Goal: Information Seeking & Learning: Find specific fact

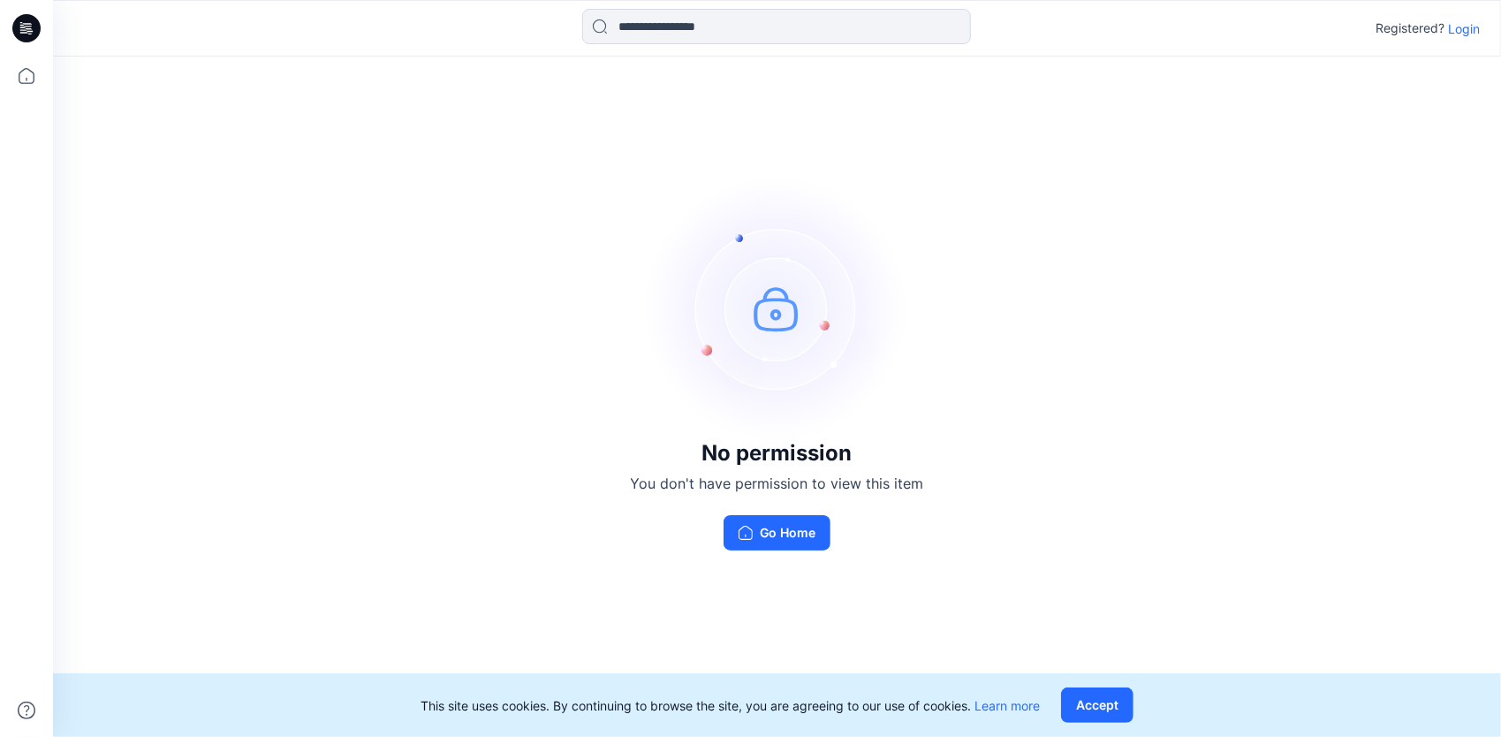
click at [1450, 30] on p "Login" at bounding box center [1464, 28] width 32 height 19
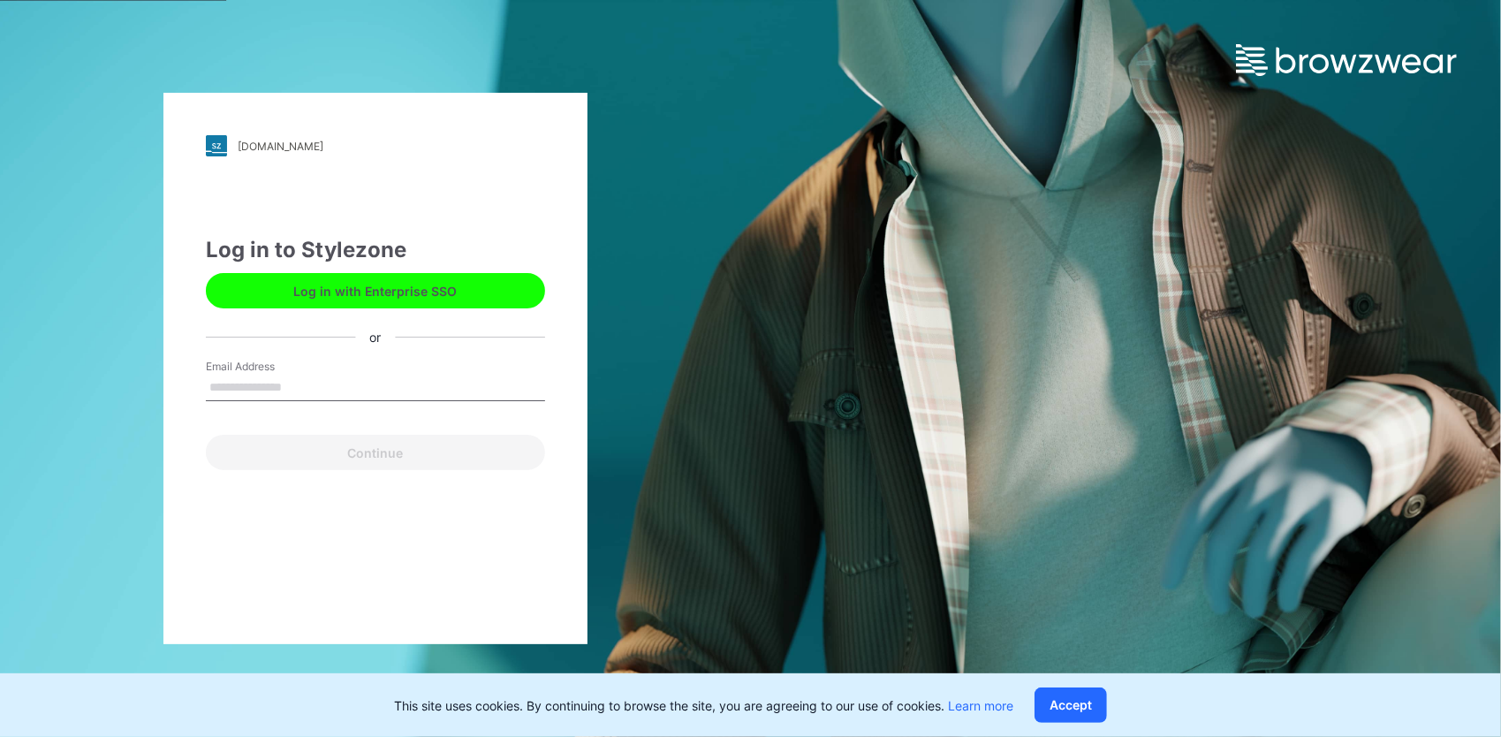
click at [341, 367] on div "Email Address" at bounding box center [375, 385] width 339 height 53
click at [255, 362] on label "Email Address" at bounding box center [268, 367] width 124 height 16
click at [255, 374] on input "Email Address" at bounding box center [375, 387] width 339 height 26
click at [256, 379] on input "Email Address" at bounding box center [375, 387] width 339 height 26
type input "**********"
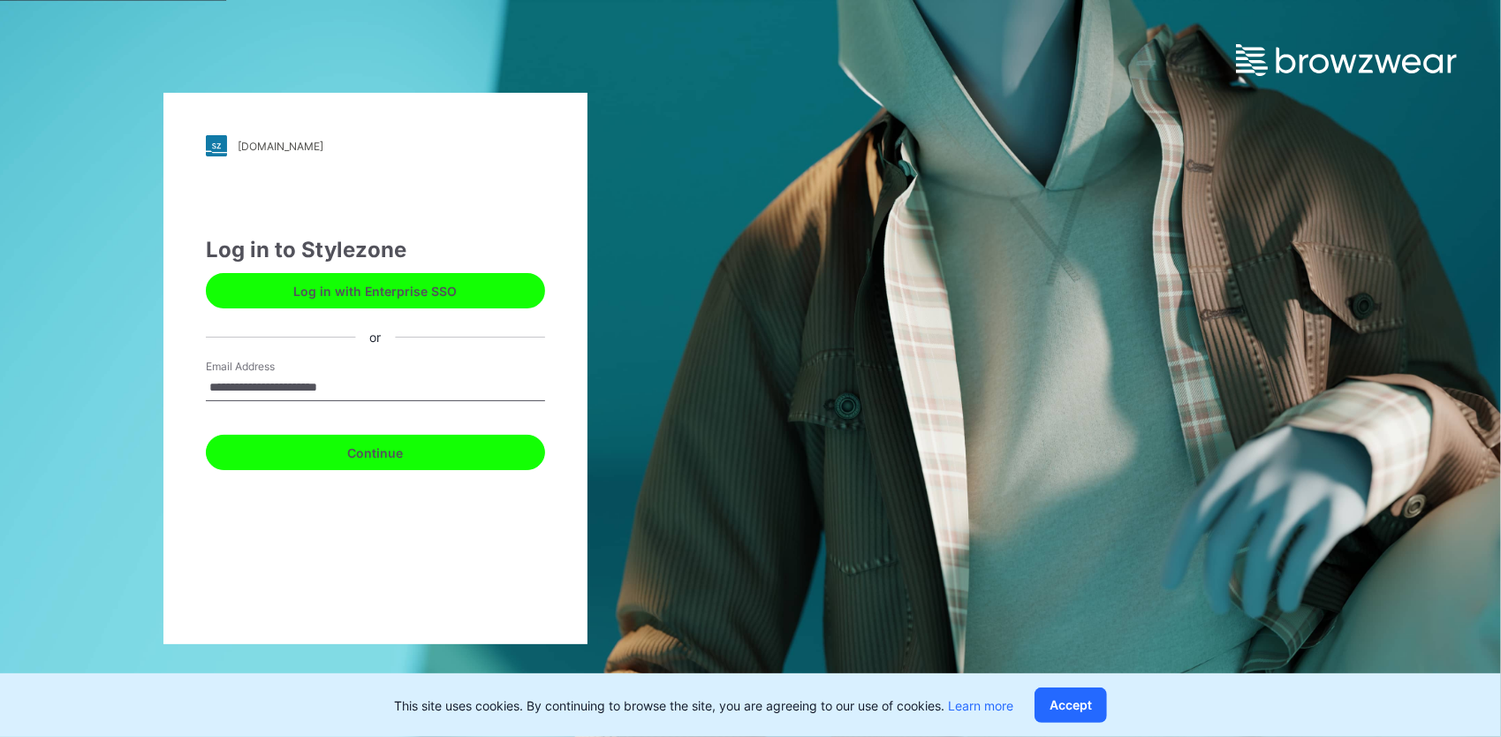
click at [344, 461] on button "Continue" at bounding box center [375, 452] width 339 height 35
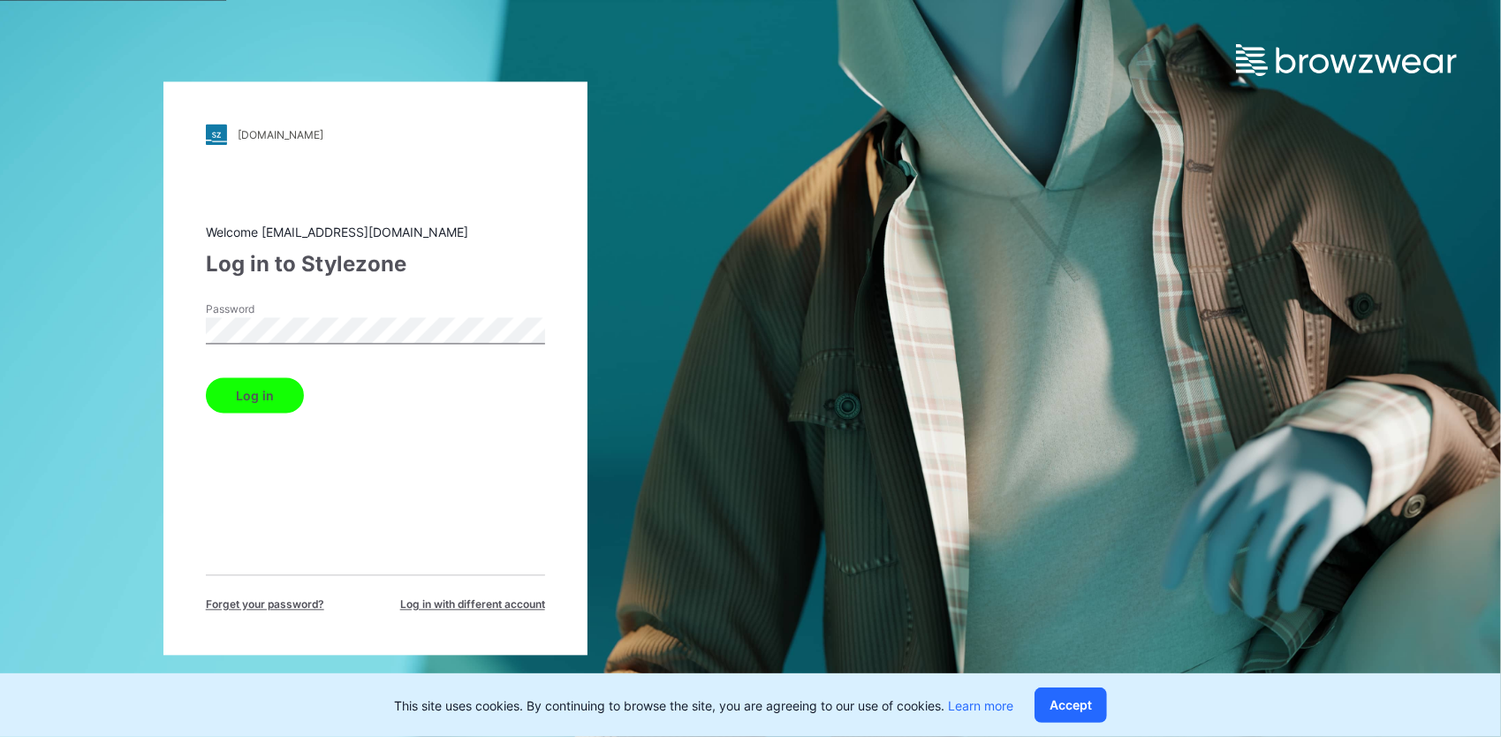
click at [291, 407] on button "Log in" at bounding box center [255, 395] width 98 height 35
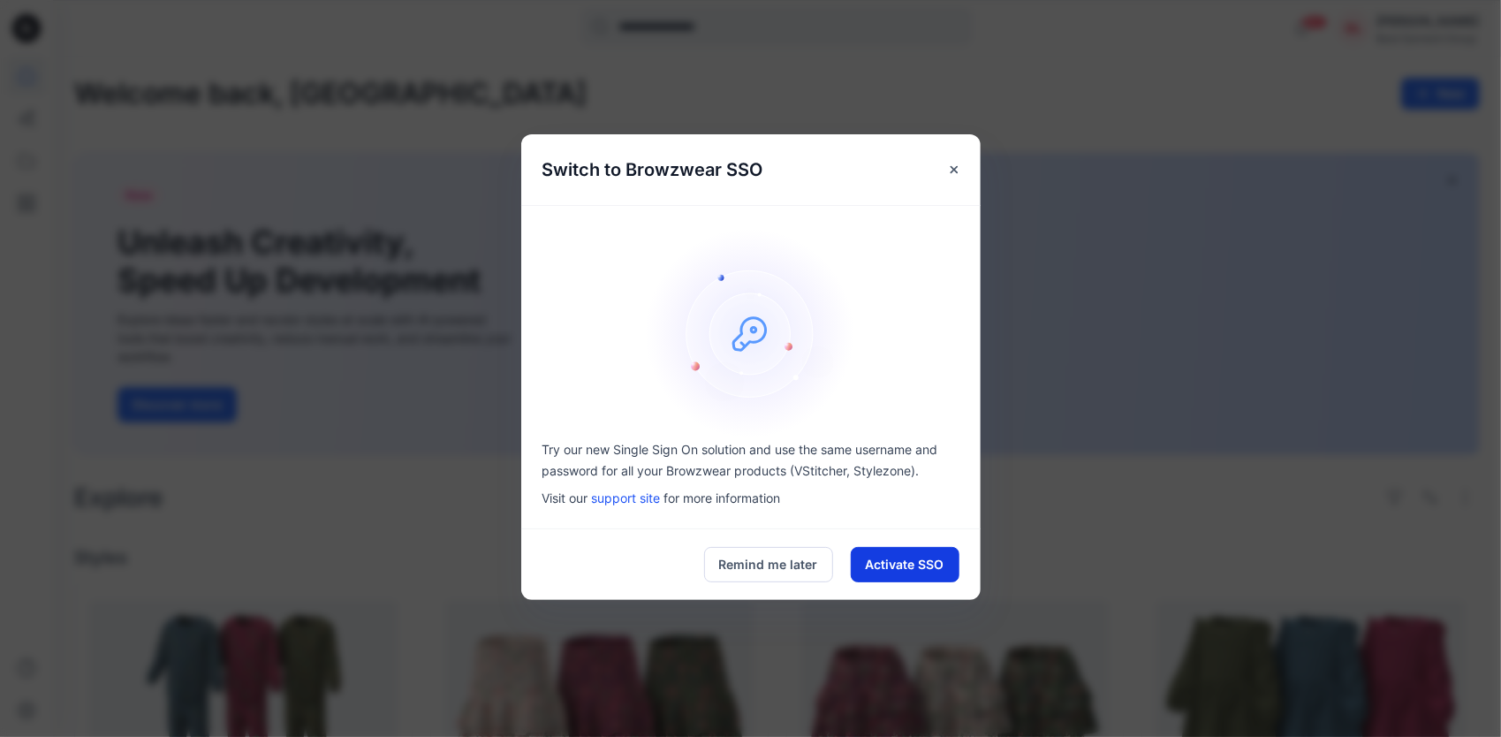
click at [866, 568] on button "Activate SSO" at bounding box center [905, 564] width 109 height 35
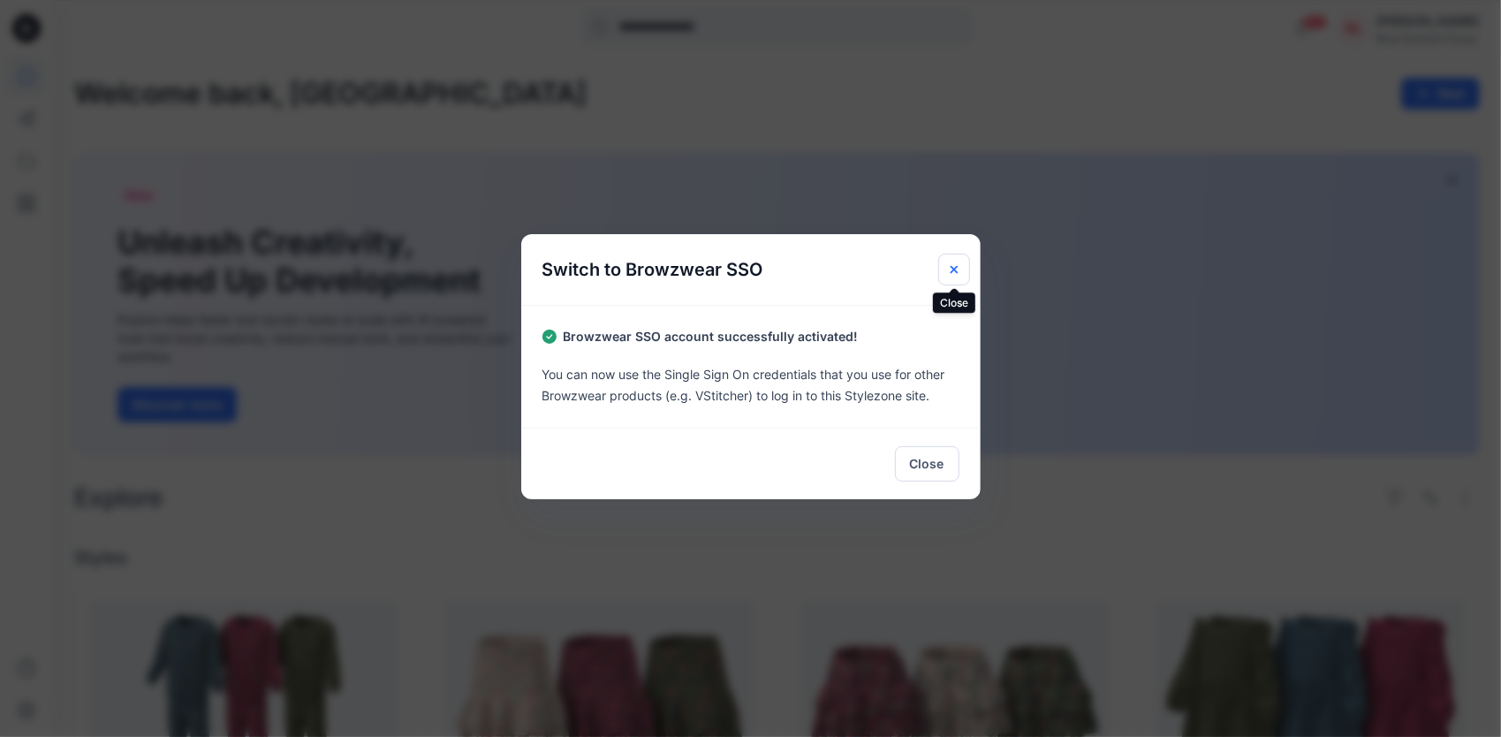
click at [950, 263] on icon "Close" at bounding box center [954, 269] width 14 height 14
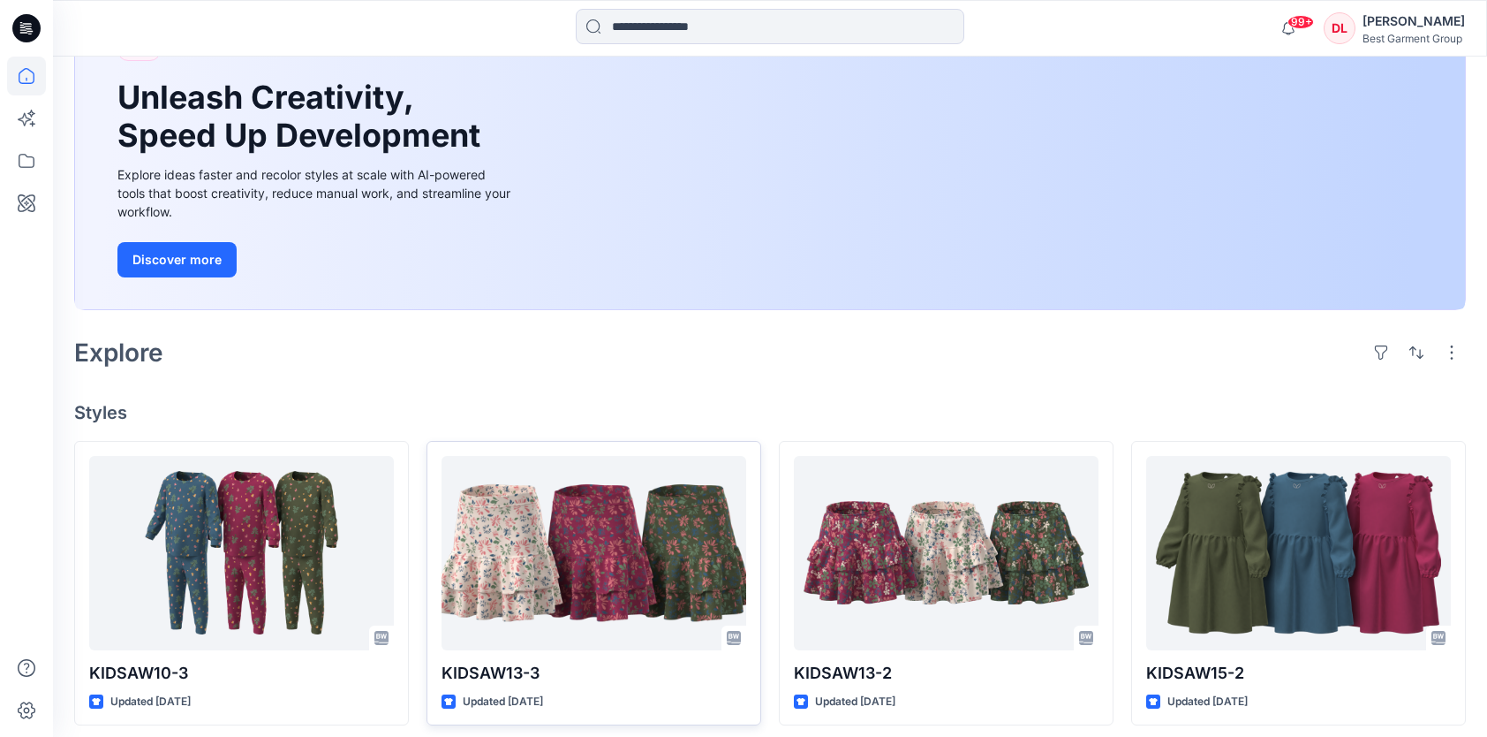
scroll to position [530, 0]
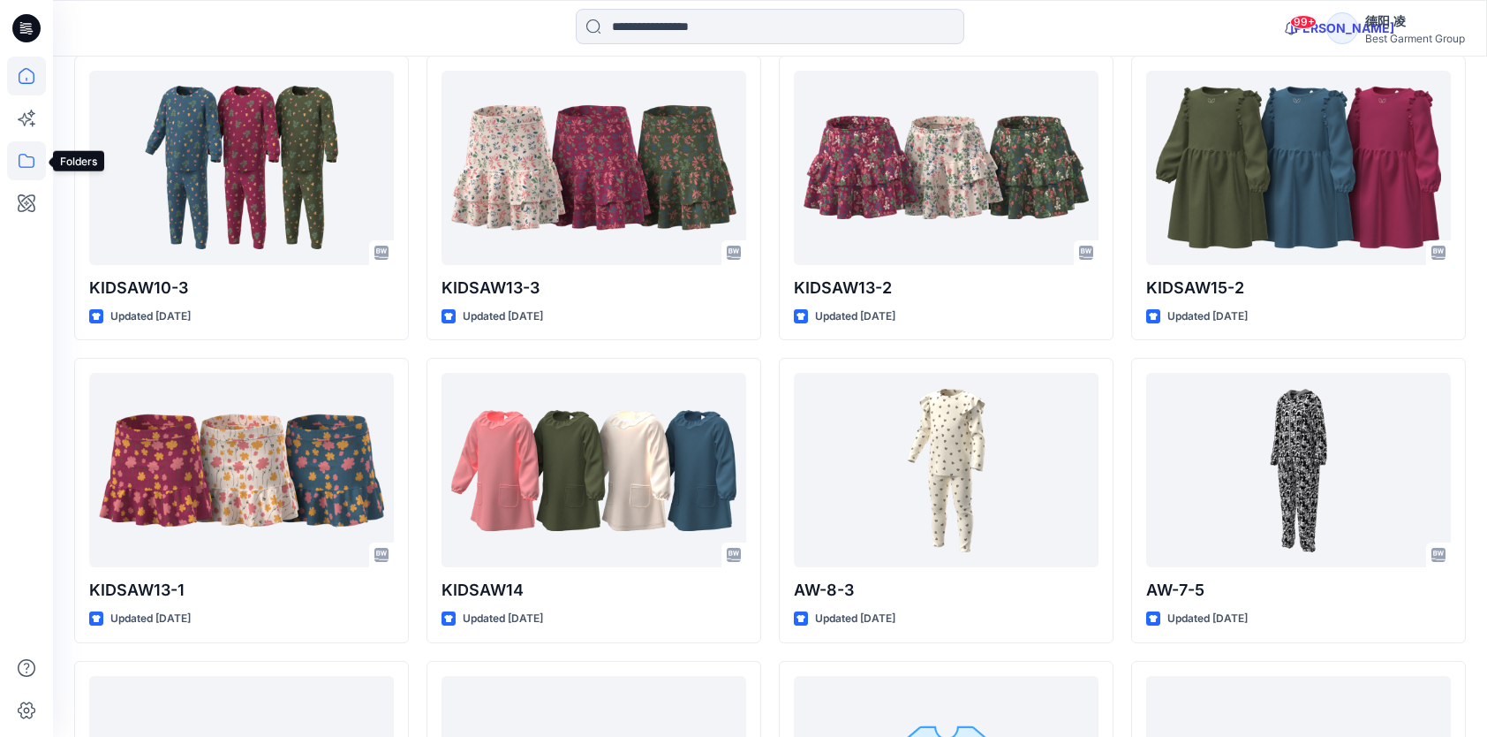
click at [20, 158] on icon at bounding box center [26, 160] width 39 height 39
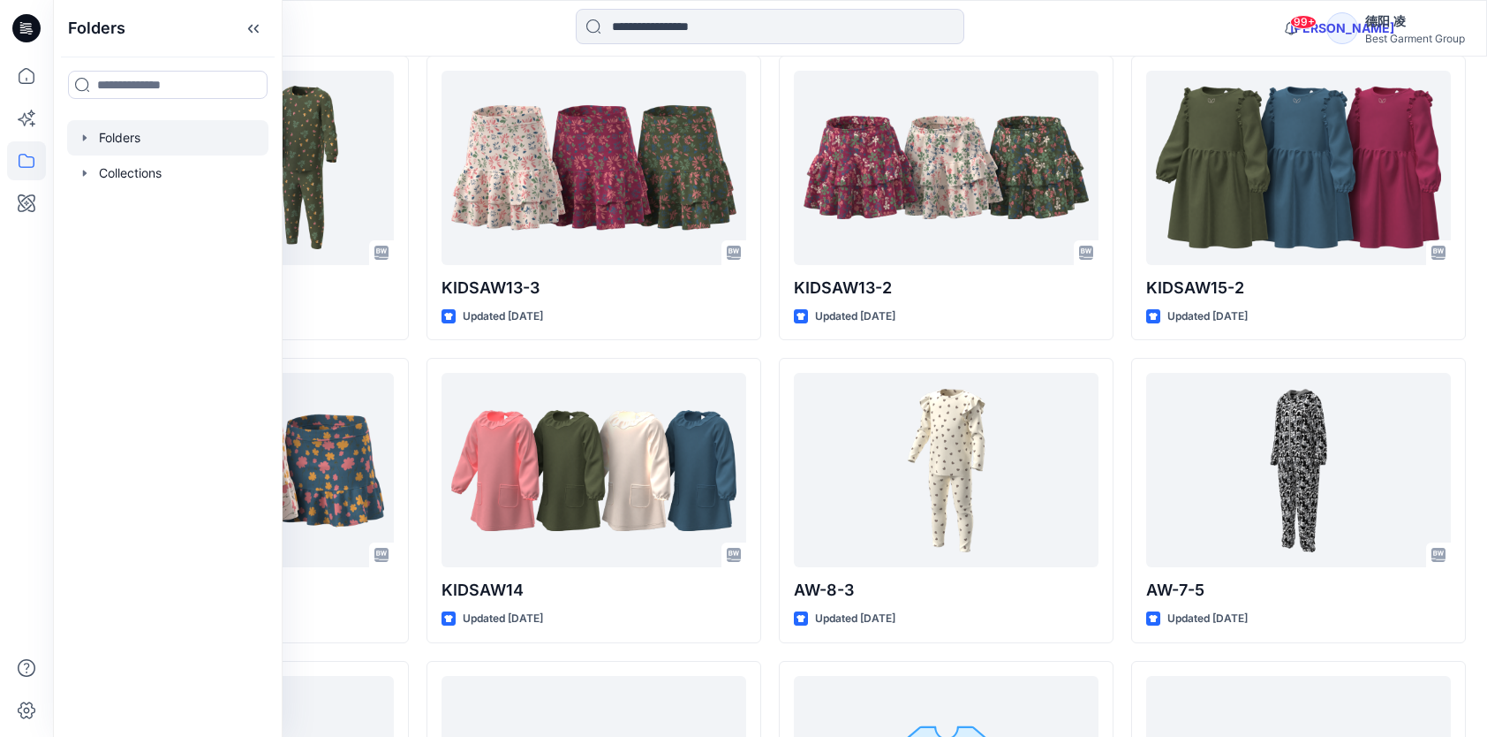
click at [134, 137] on div at bounding box center [167, 137] width 201 height 35
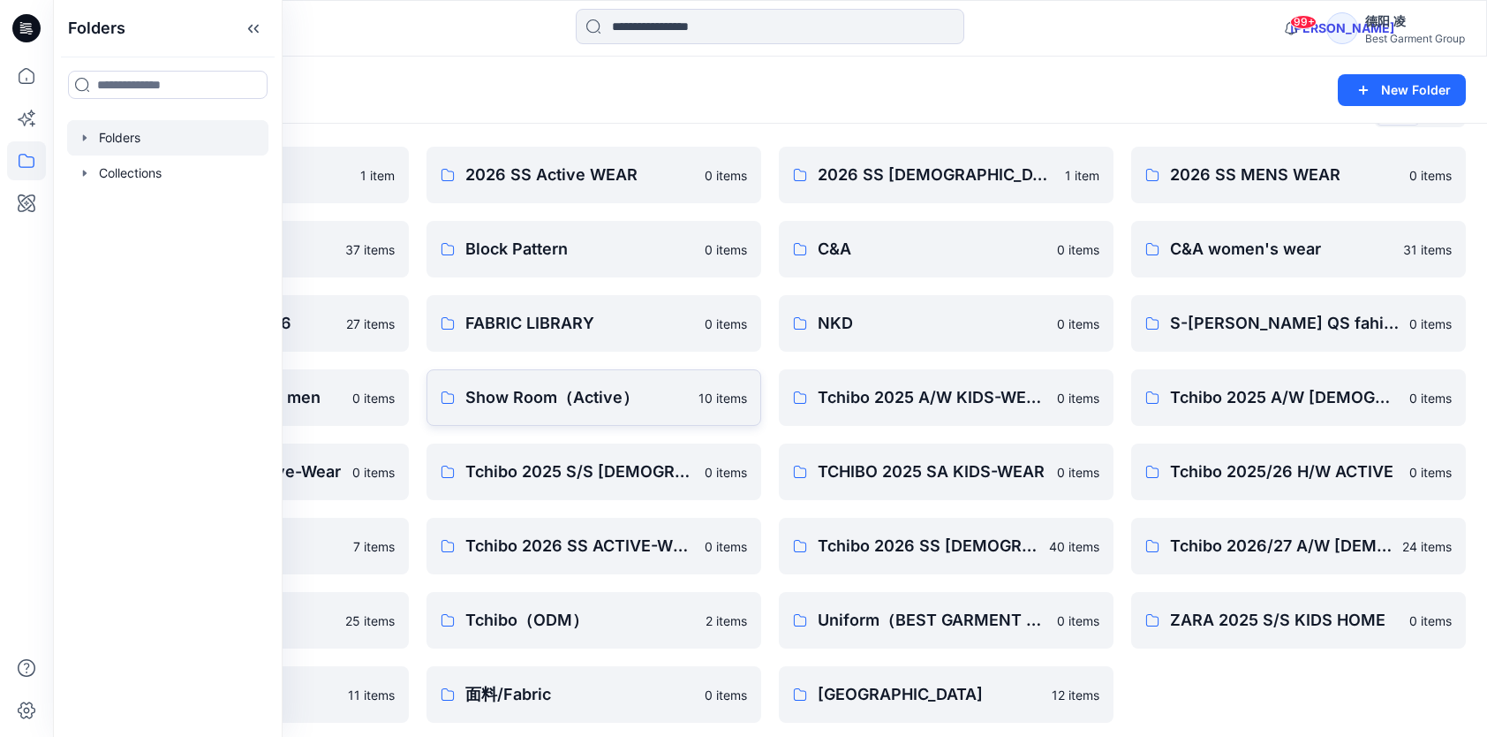
scroll to position [55, 0]
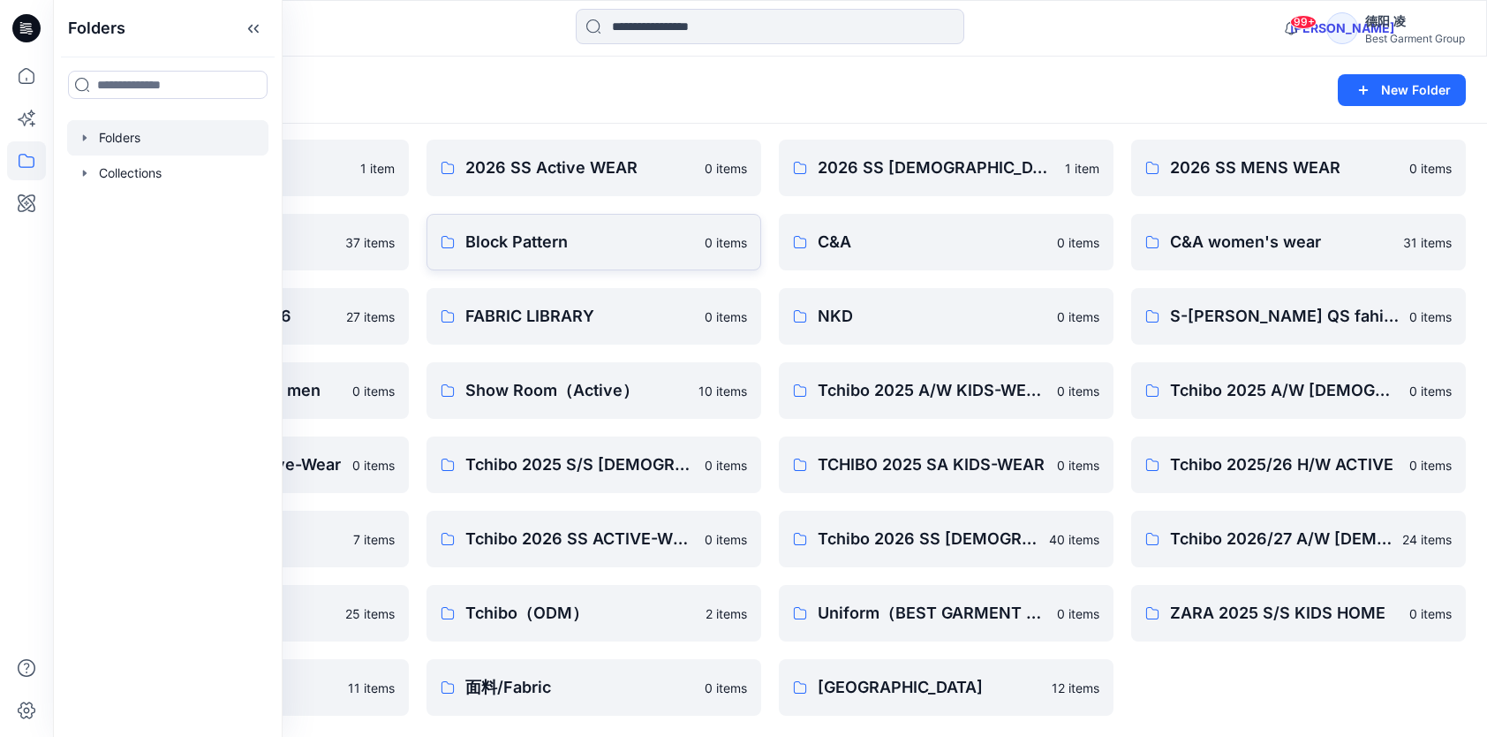
click at [593, 246] on p "Block Pattern" at bounding box center [579, 242] width 229 height 25
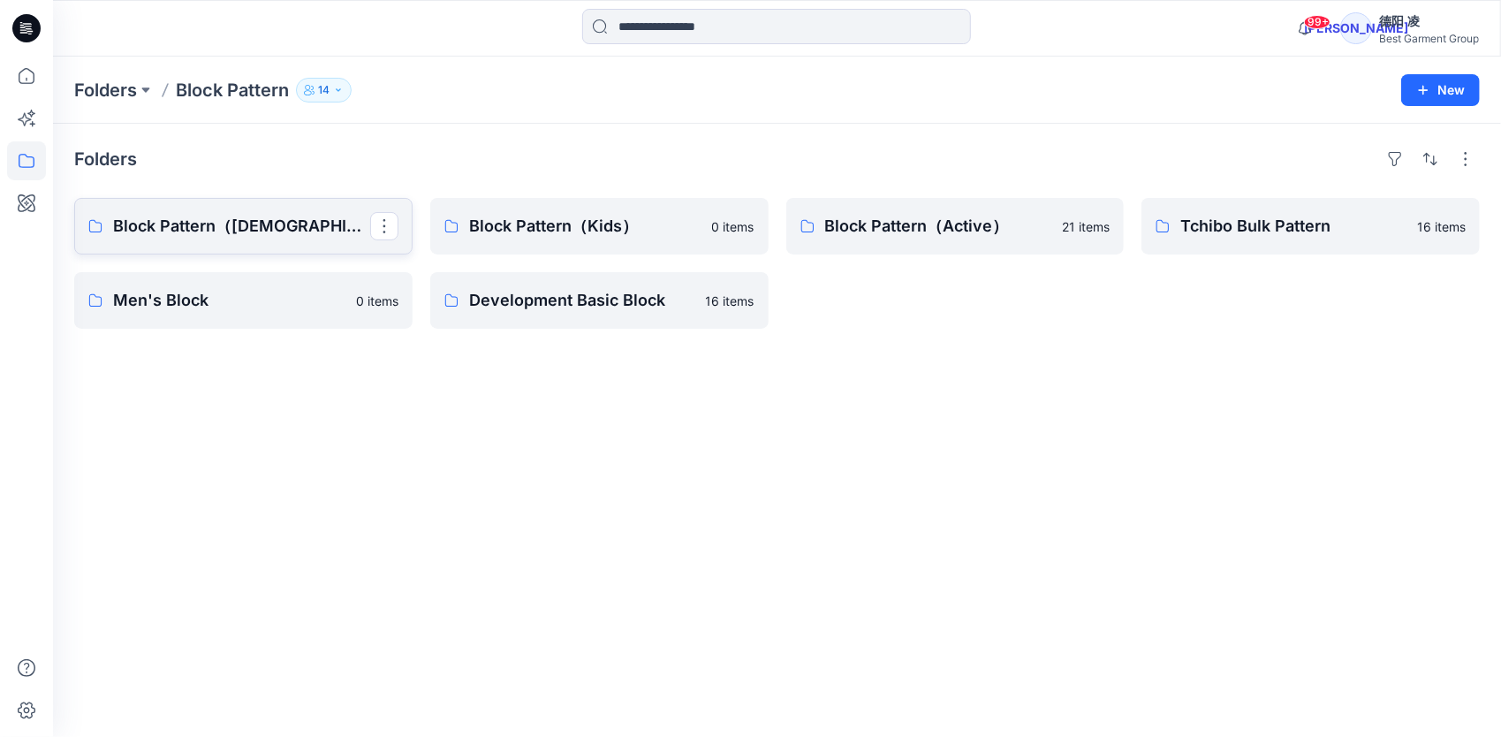
click at [274, 230] on p "Block Pattern（[DEMOGRAPHIC_DATA]）" at bounding box center [241, 226] width 257 height 25
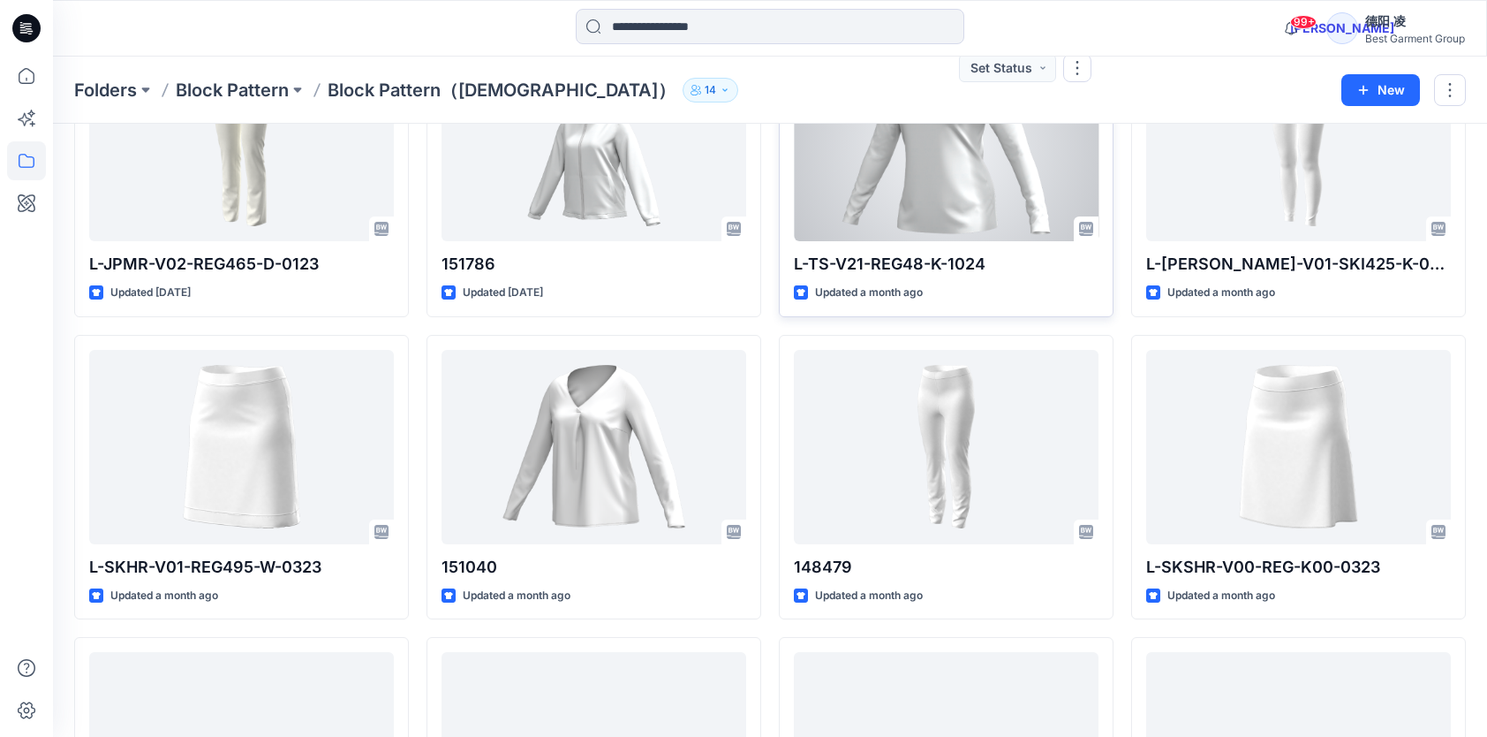
scroll to position [177, 0]
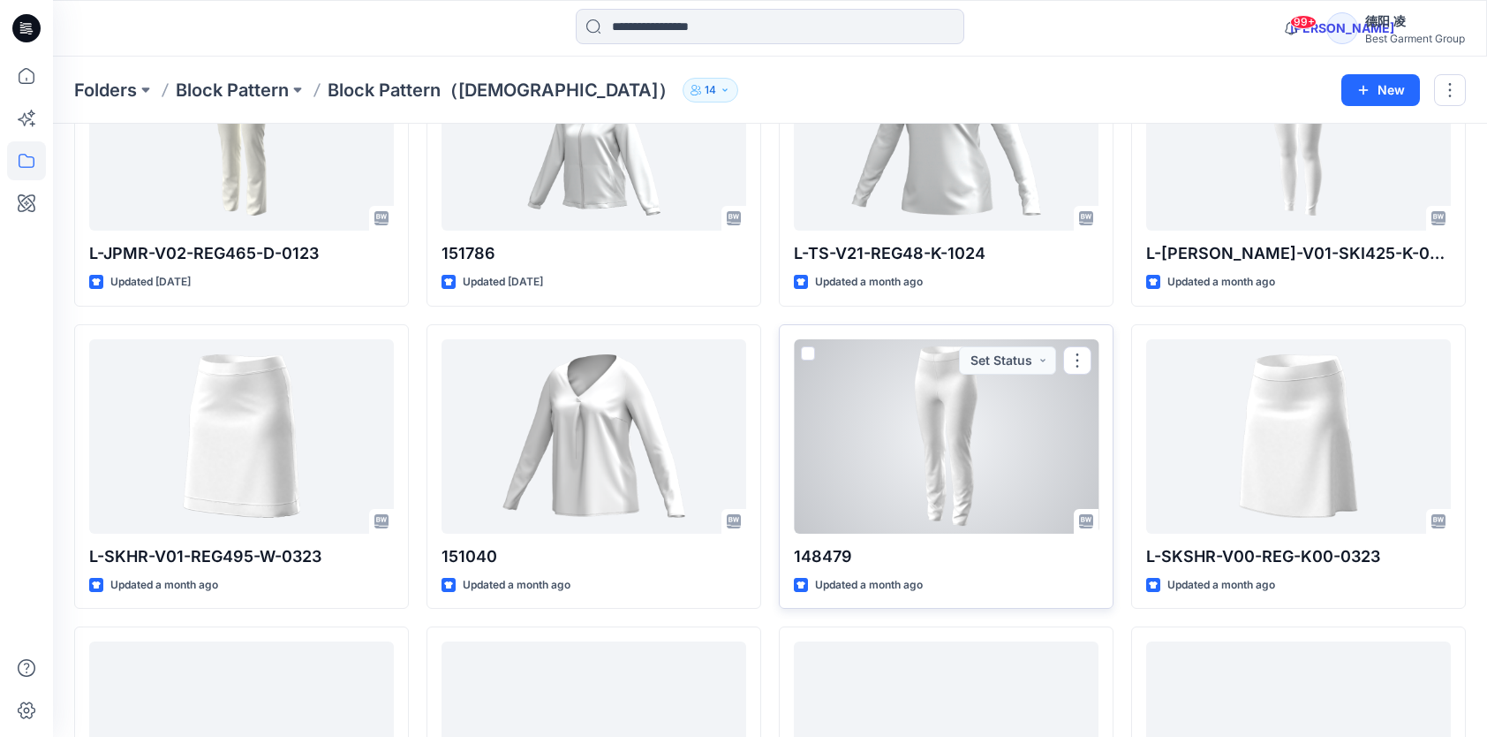
click at [926, 370] on div at bounding box center [946, 436] width 305 height 194
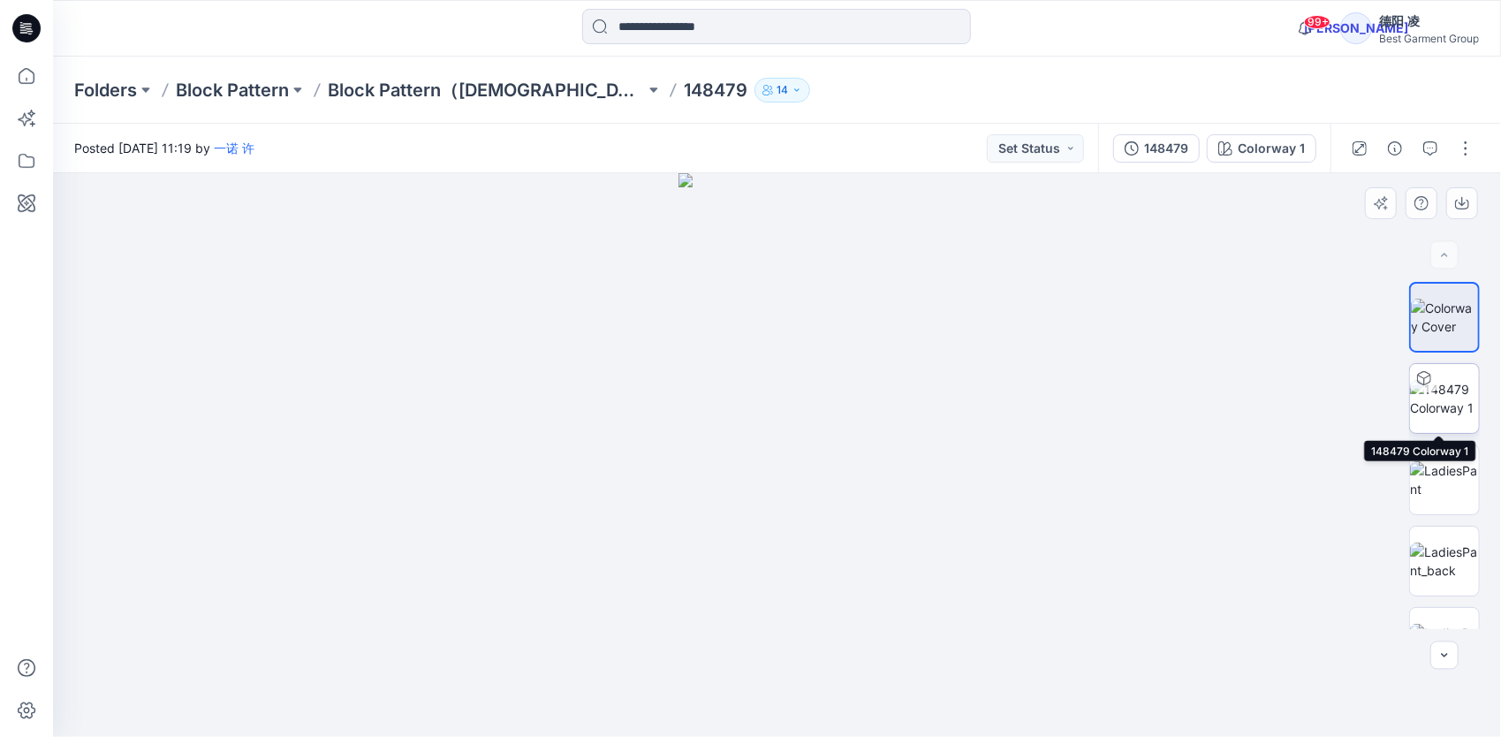
click at [1444, 380] on img at bounding box center [1444, 398] width 69 height 37
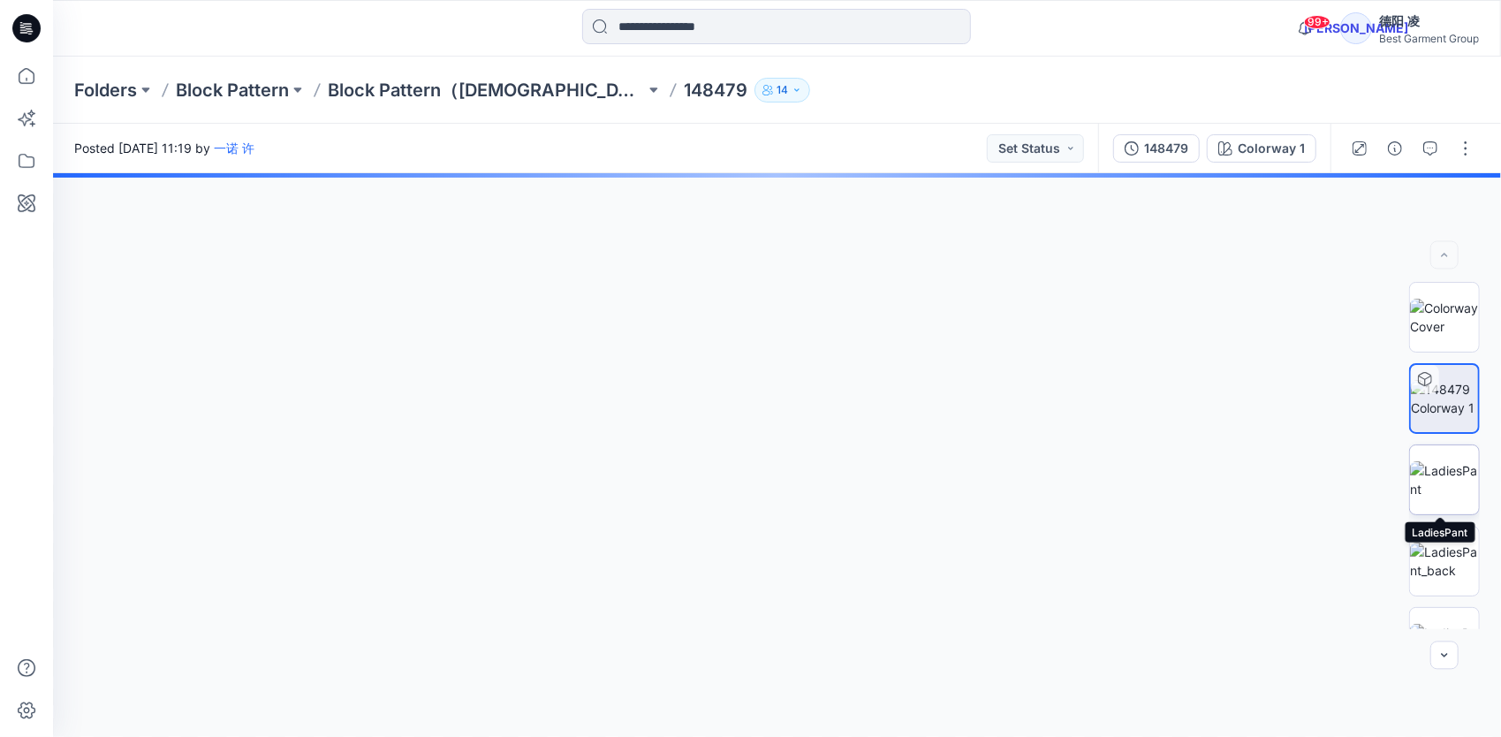
click at [1434, 466] on img at bounding box center [1444, 479] width 69 height 37
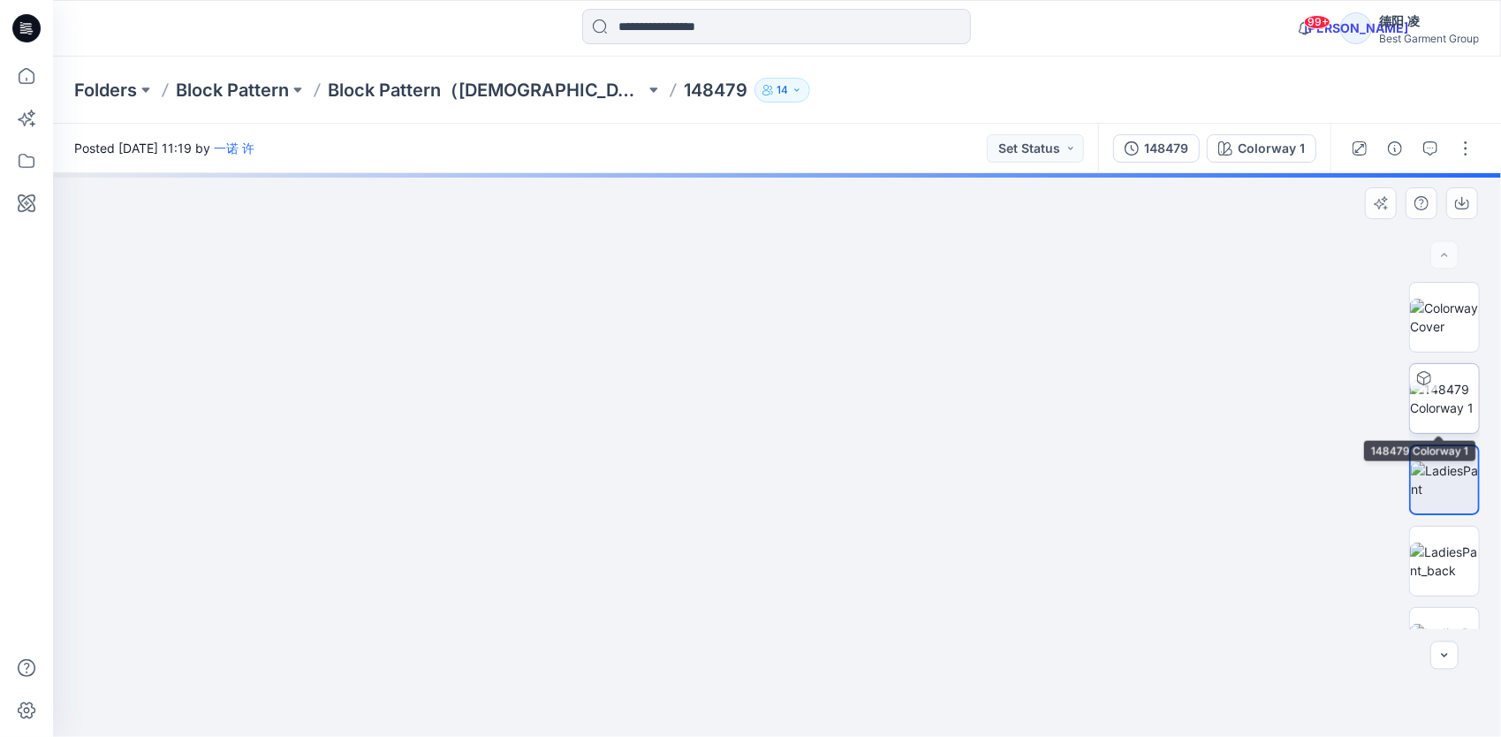
click at [1441, 409] on img at bounding box center [1444, 398] width 69 height 37
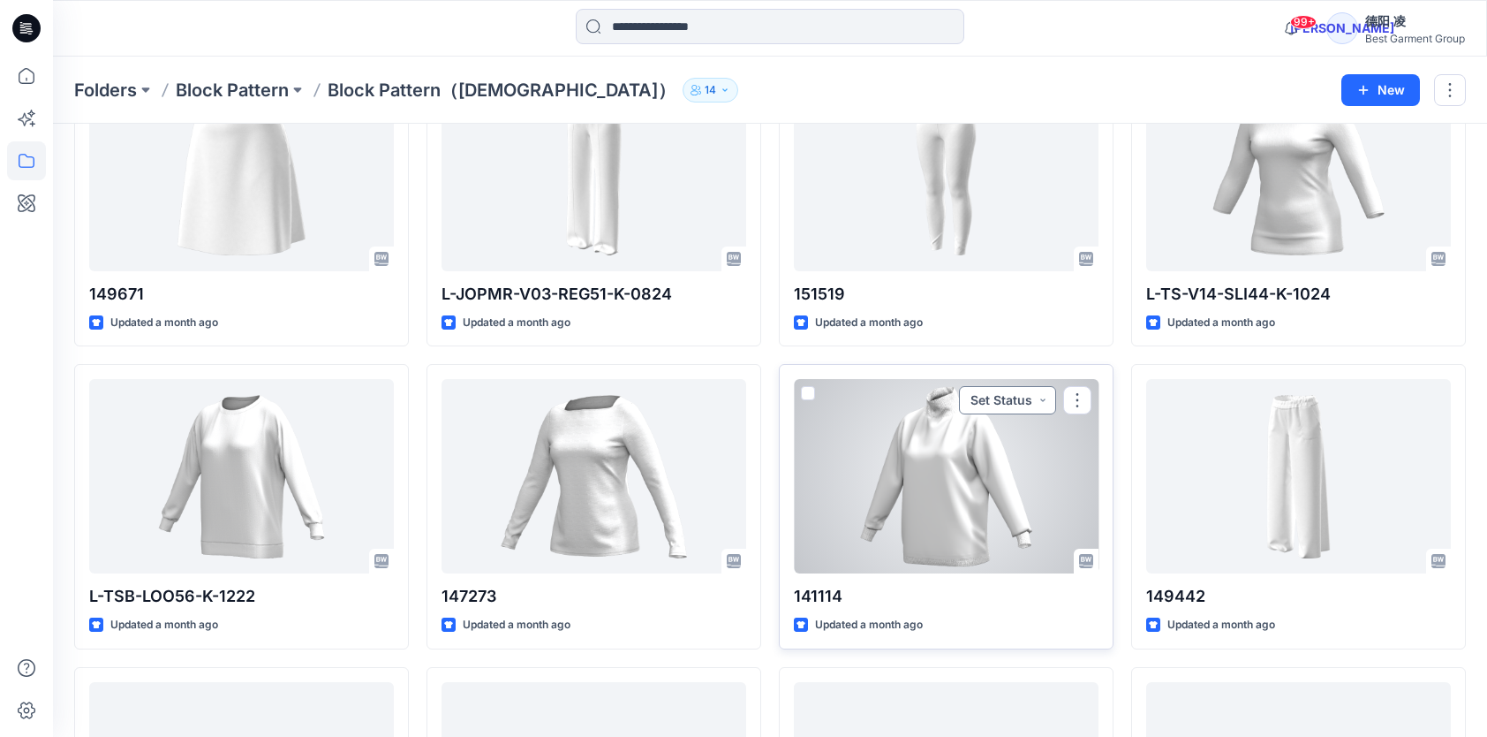
scroll to position [1316, 0]
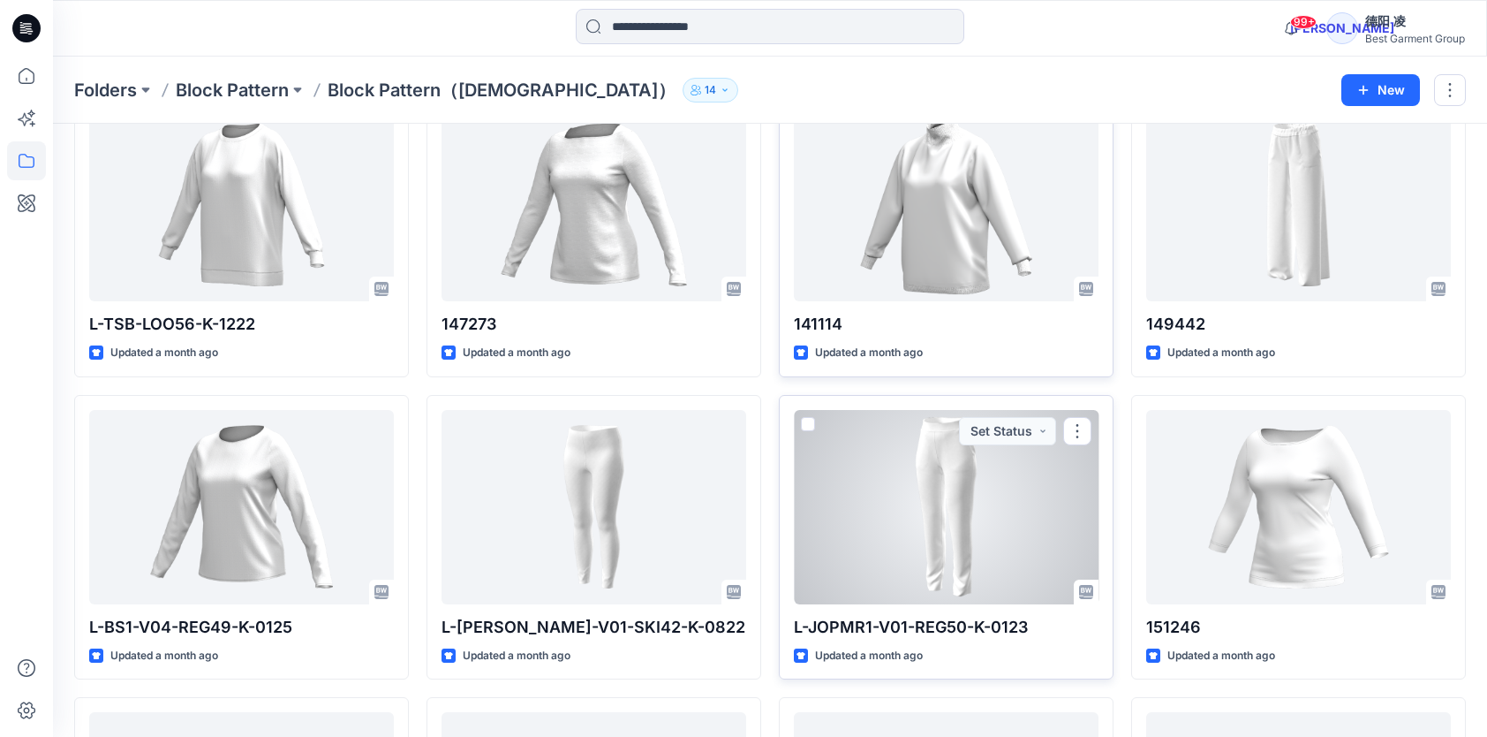
click at [938, 479] on div at bounding box center [946, 507] width 305 height 194
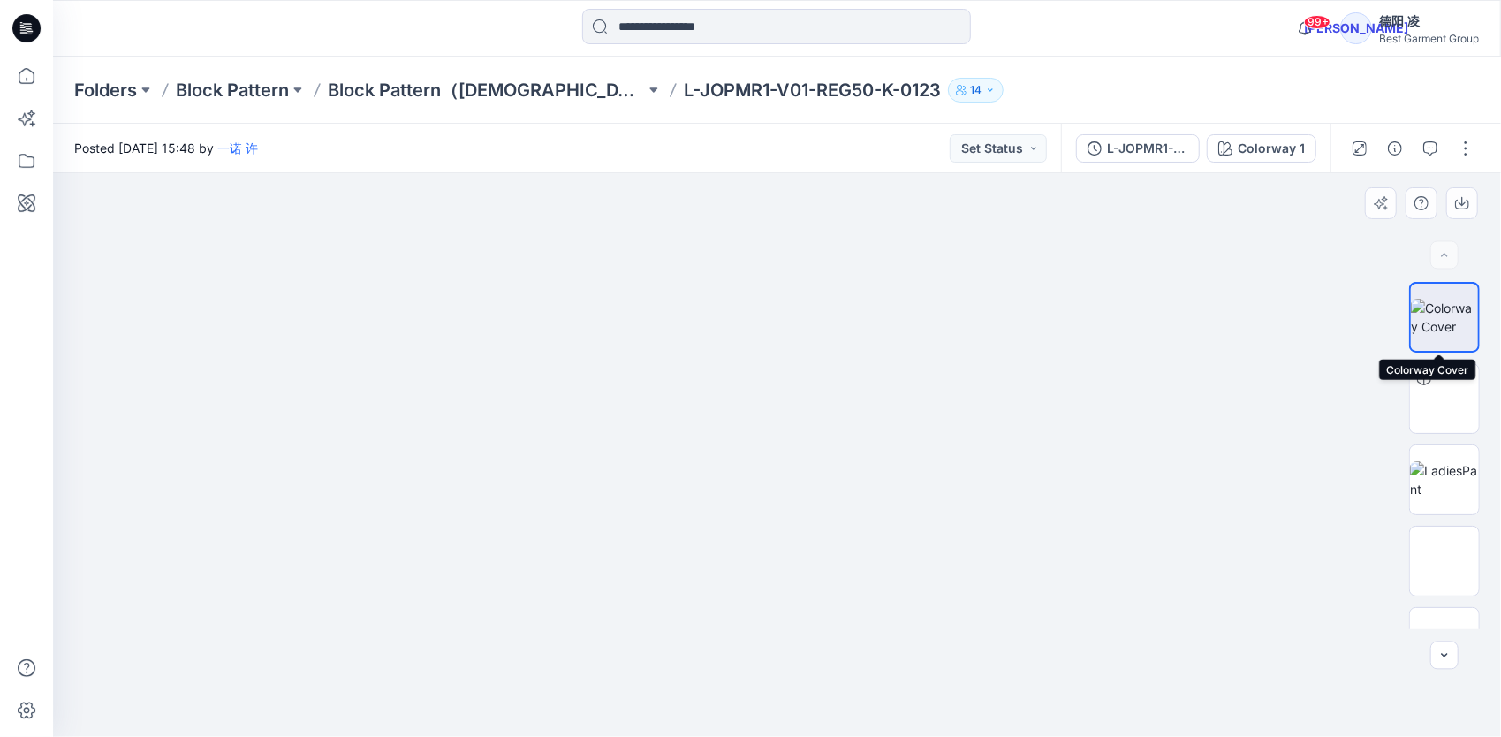
click at [1458, 300] on img at bounding box center [1443, 317] width 67 height 37
drag, startPoint x: 935, startPoint y: 522, endPoint x: 1077, endPoint y: 503, distance: 142.5
click at [1028, 508] on div at bounding box center [777, 454] width 1448 height 563
click at [1454, 472] on img at bounding box center [1444, 479] width 69 height 37
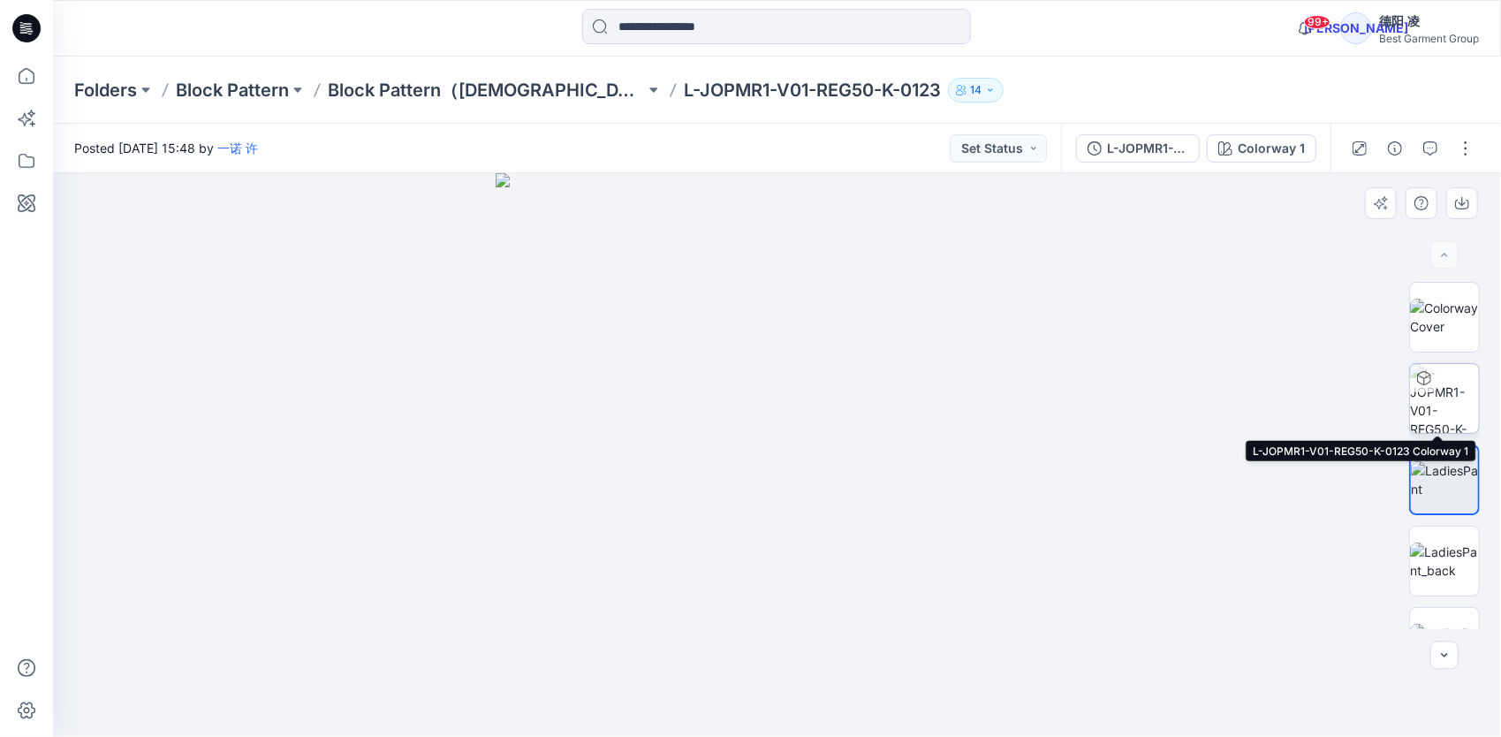
click at [1455, 379] on img at bounding box center [1444, 398] width 69 height 69
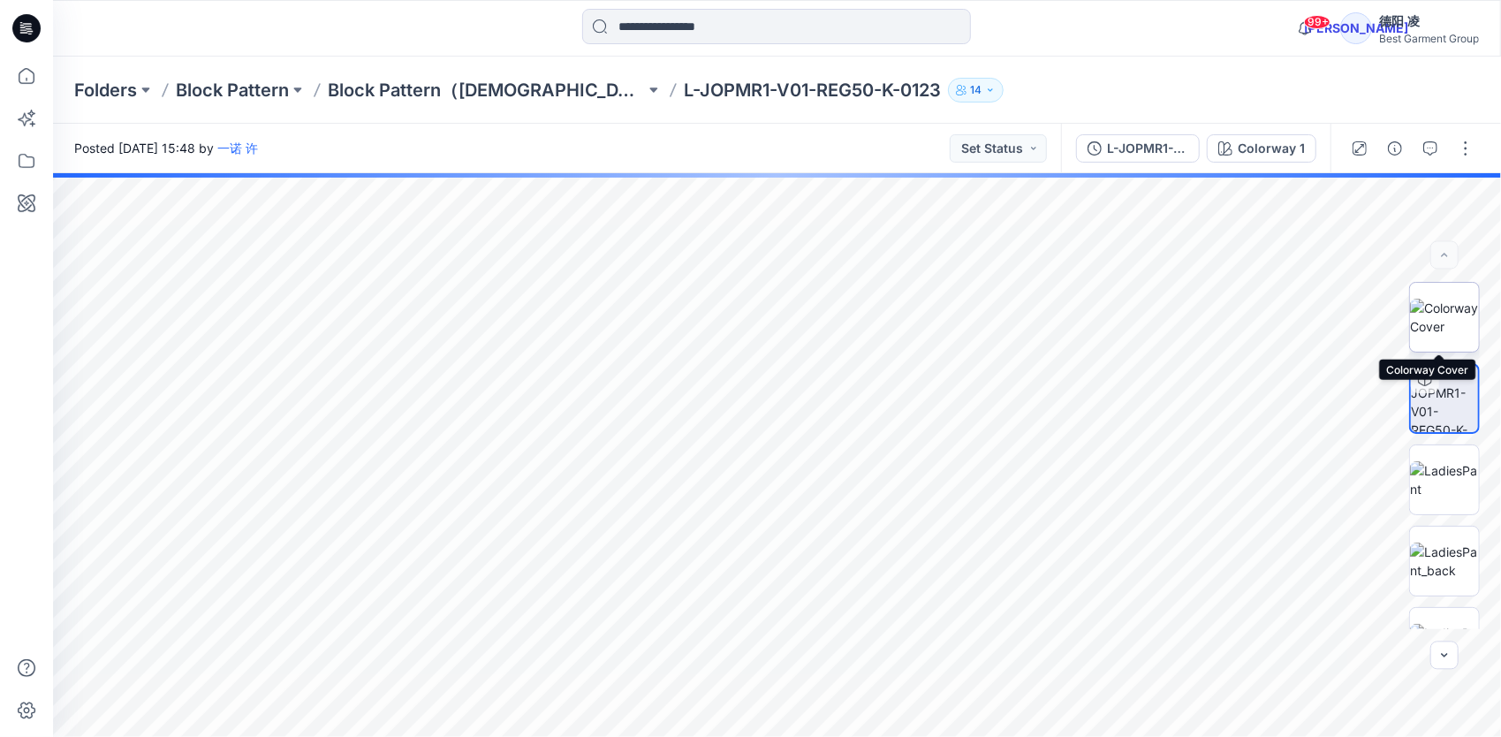
click at [1437, 299] on img at bounding box center [1444, 317] width 69 height 37
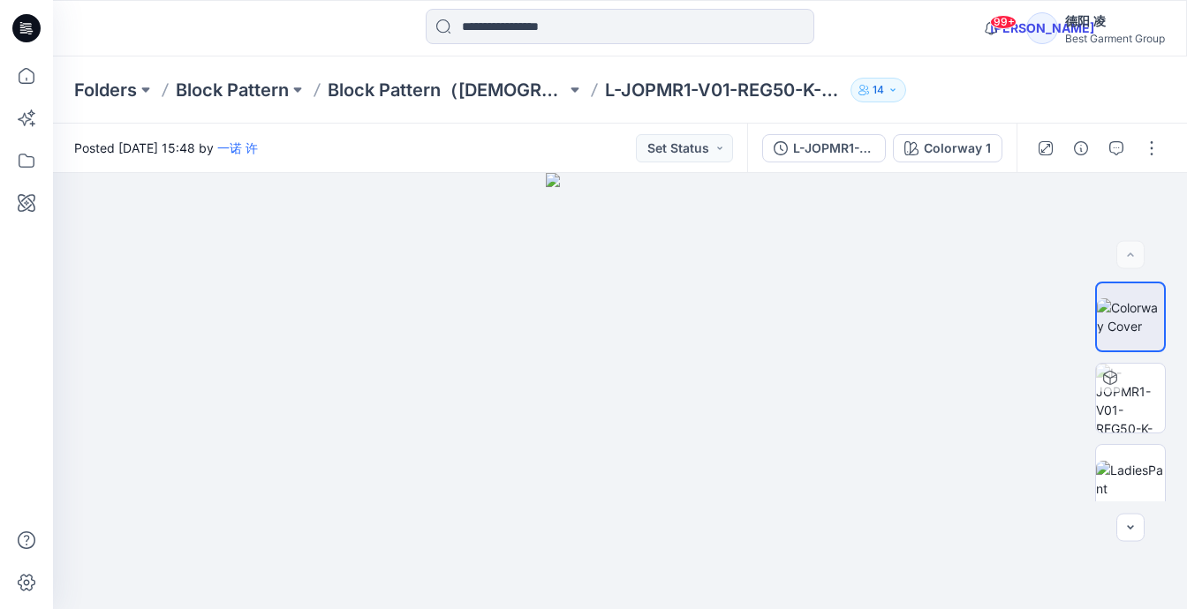
click at [618, 87] on p "L-JOPMR1-V01-REG50-K-0123" at bounding box center [724, 90] width 238 height 25
drag, startPoint x: 618, startPoint y: 87, endPoint x: 577, endPoint y: 93, distance: 41.8
click at [605, 93] on p "L-JOPMR1-V01-REG50-K-0123" at bounding box center [724, 90] width 238 height 25
drag, startPoint x: 571, startPoint y: 91, endPoint x: 957, endPoint y: 101, distance: 387.0
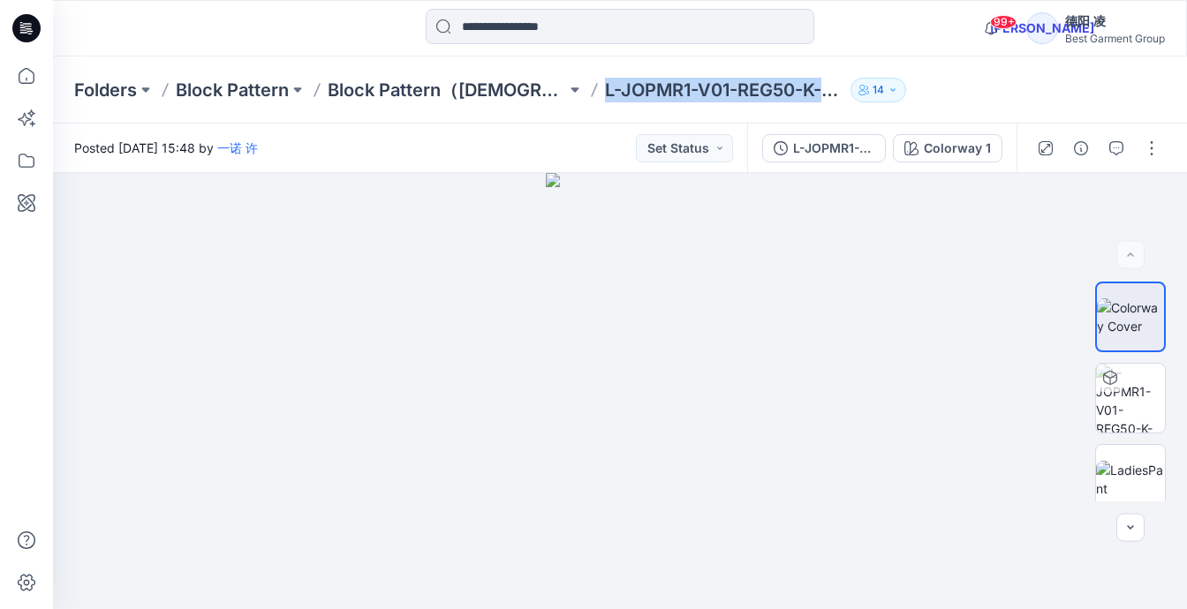
click at [957, 101] on div "Folders Block Pattern Block Pattern（Ladies） L-JOPMR1-V01-REG50-K-0123 14" at bounding box center [551, 90] width 954 height 25
click at [1150, 148] on button "button" at bounding box center [1152, 148] width 28 height 28
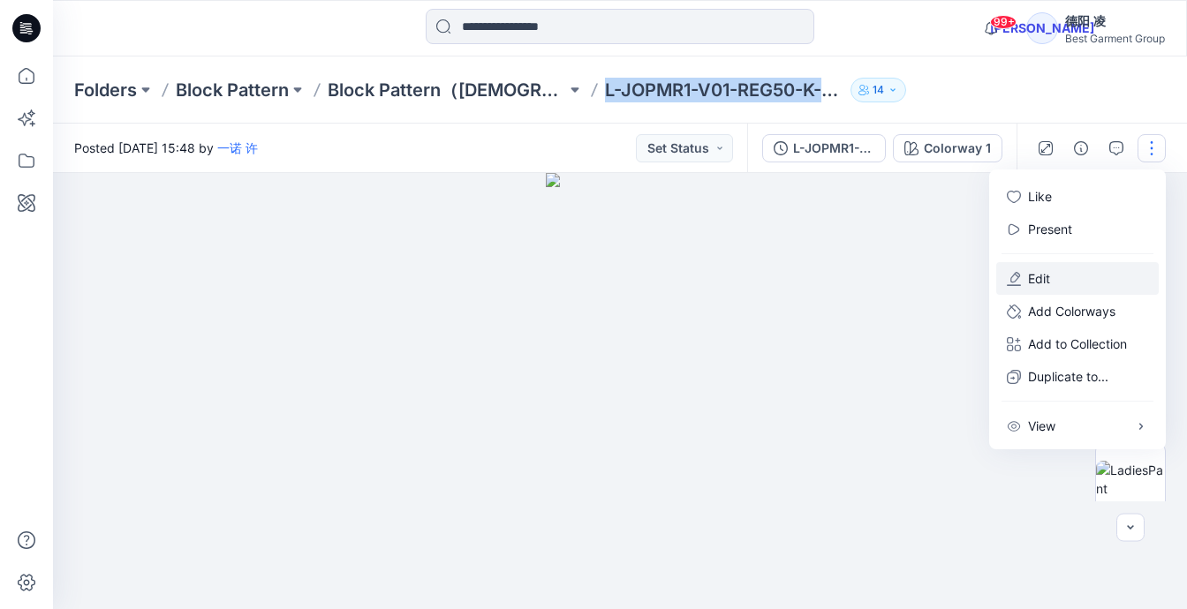
click at [1066, 266] on button "Edit" at bounding box center [1077, 278] width 163 height 33
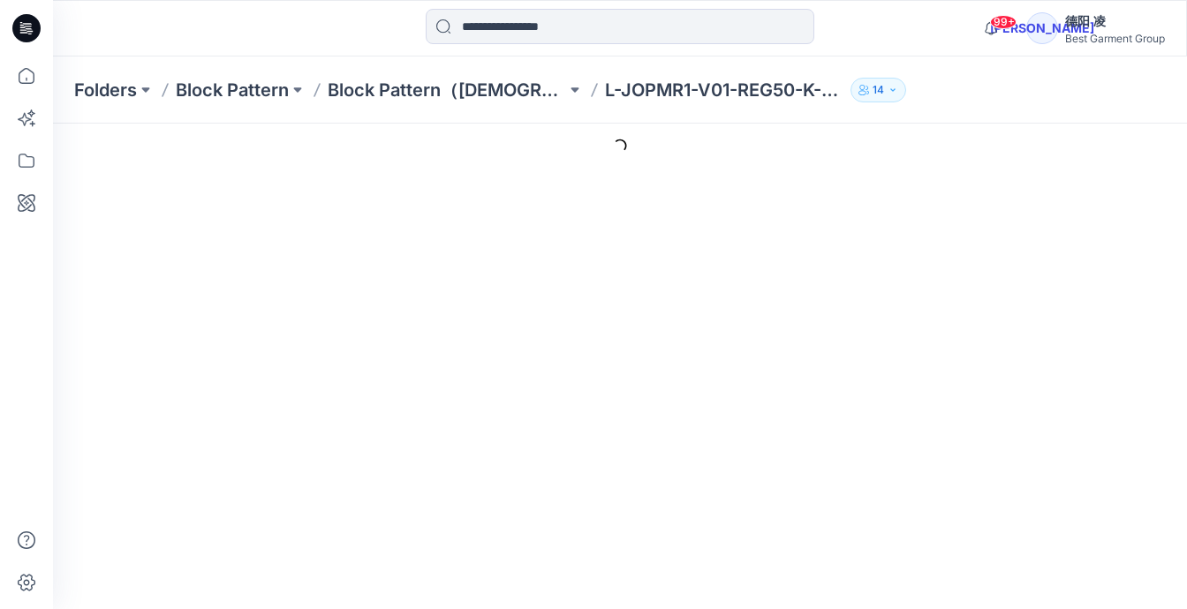
type input "**********"
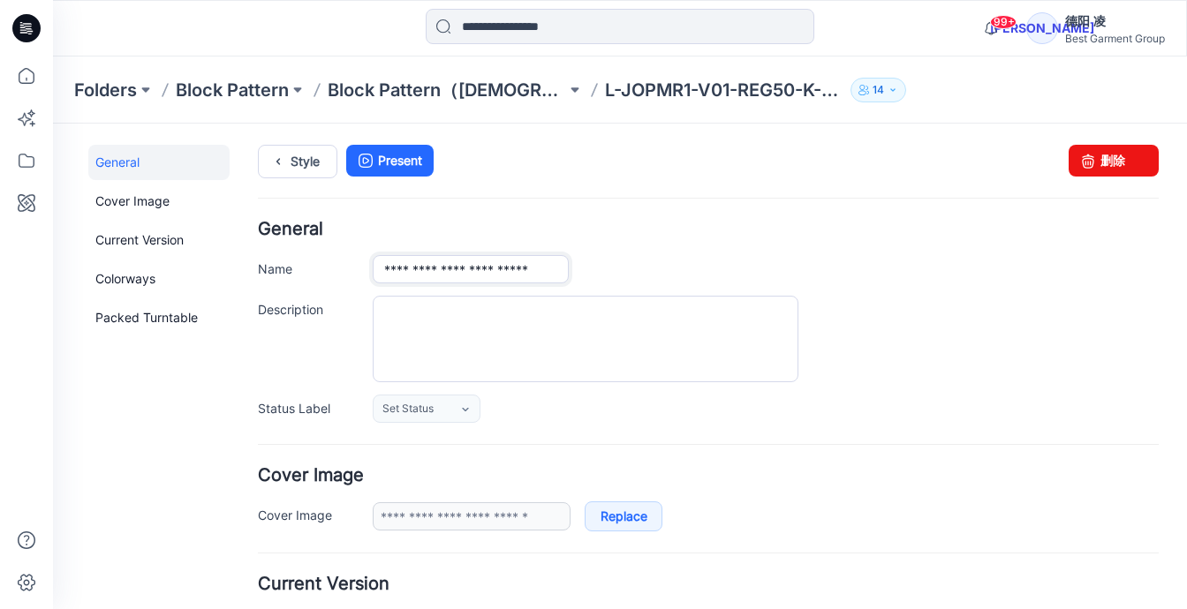
drag, startPoint x: 374, startPoint y: 269, endPoint x: 648, endPoint y: 282, distance: 274.1
click at [648, 282] on div "**********" at bounding box center [766, 269] width 786 height 28
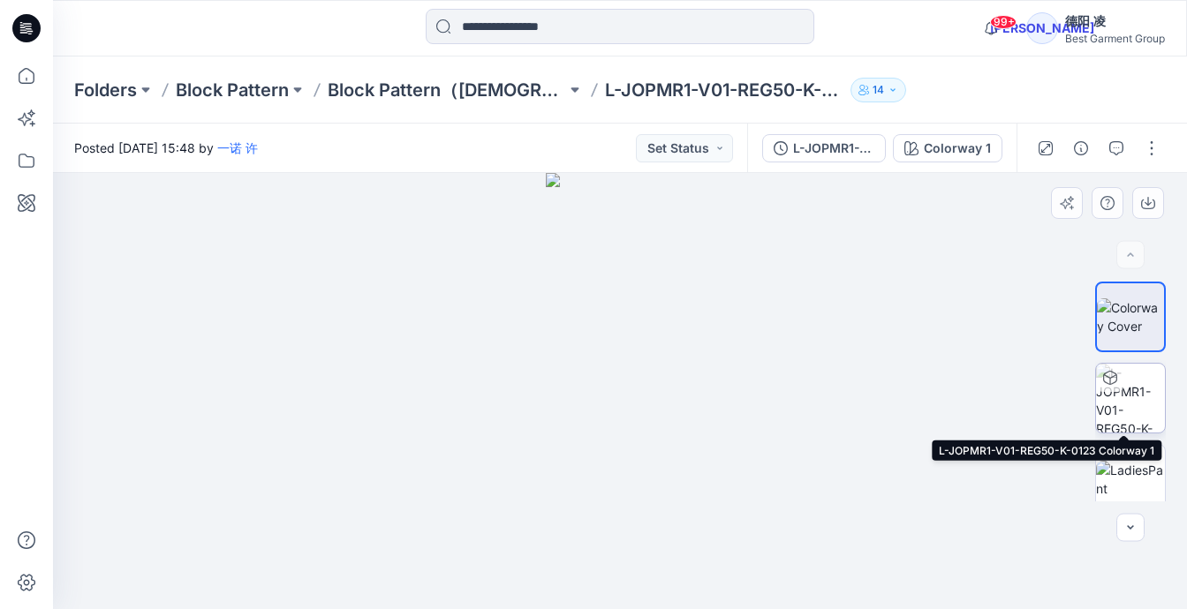
click at [1126, 398] on img at bounding box center [1130, 398] width 69 height 69
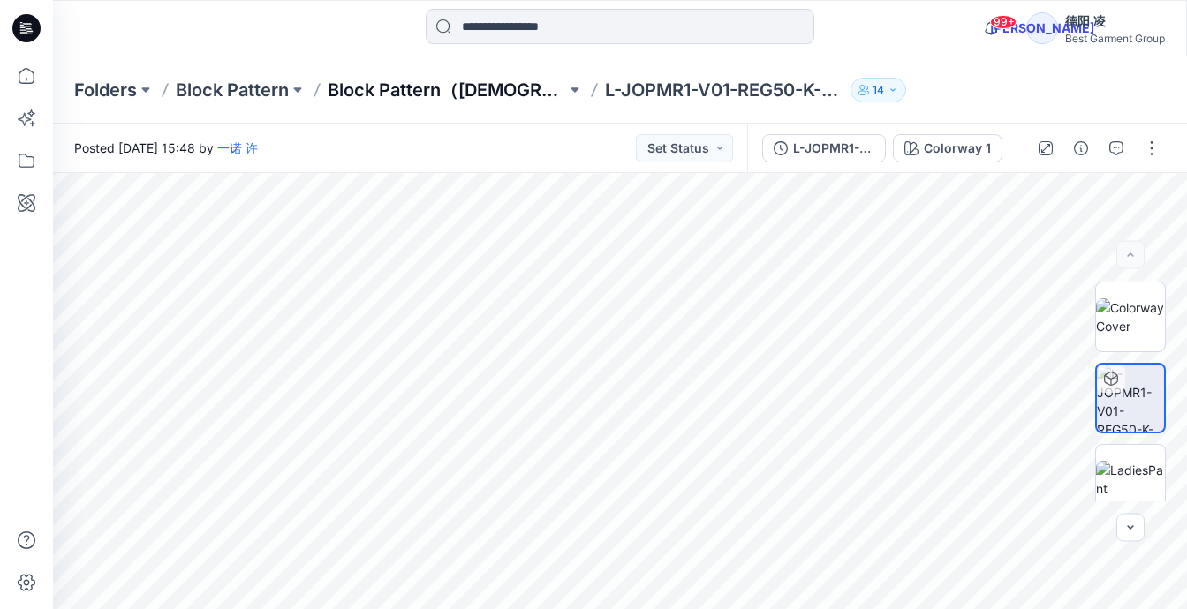
click at [399, 93] on p "Block Pattern（[DEMOGRAPHIC_DATA]）" at bounding box center [447, 90] width 238 height 25
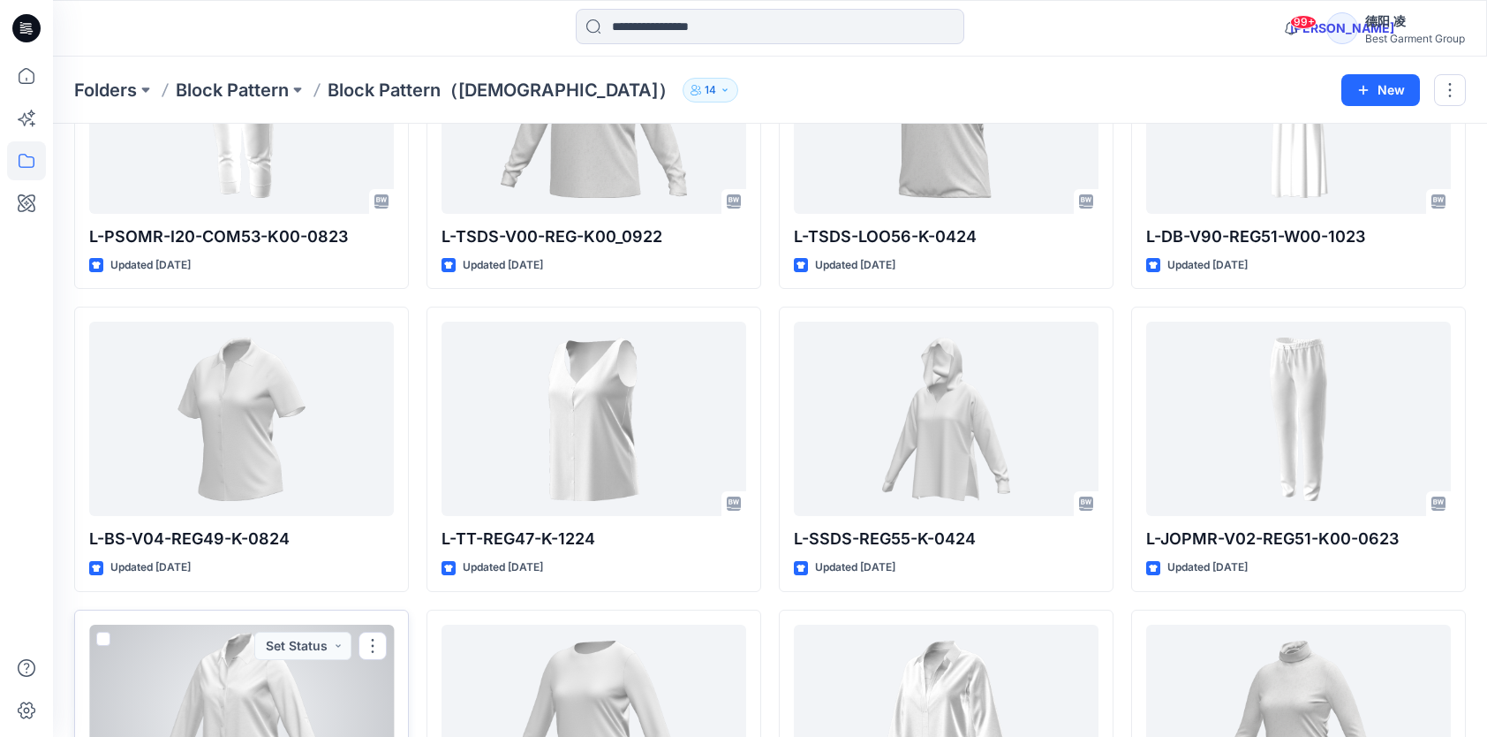
scroll to position [6156, 0]
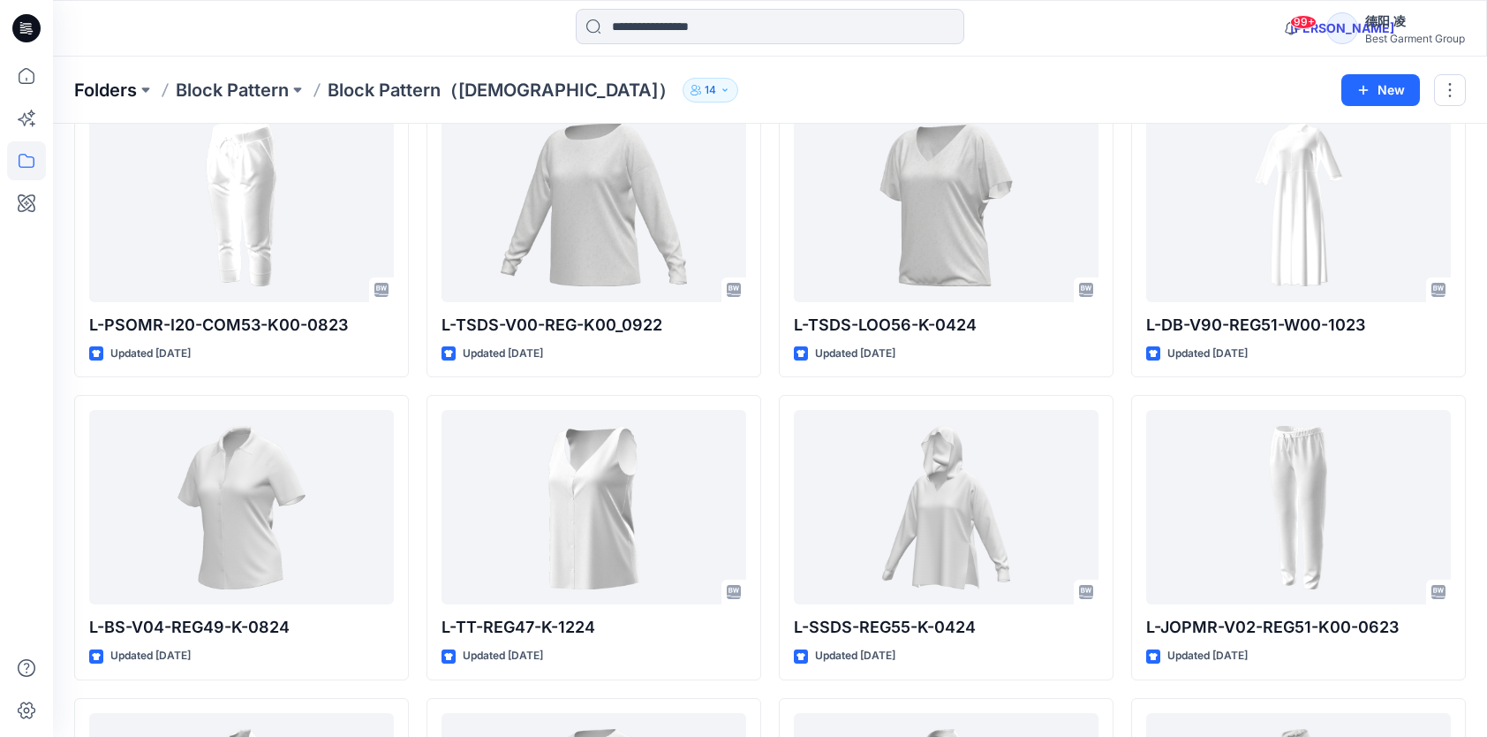
click at [109, 89] on p "Folders" at bounding box center [105, 90] width 63 height 25
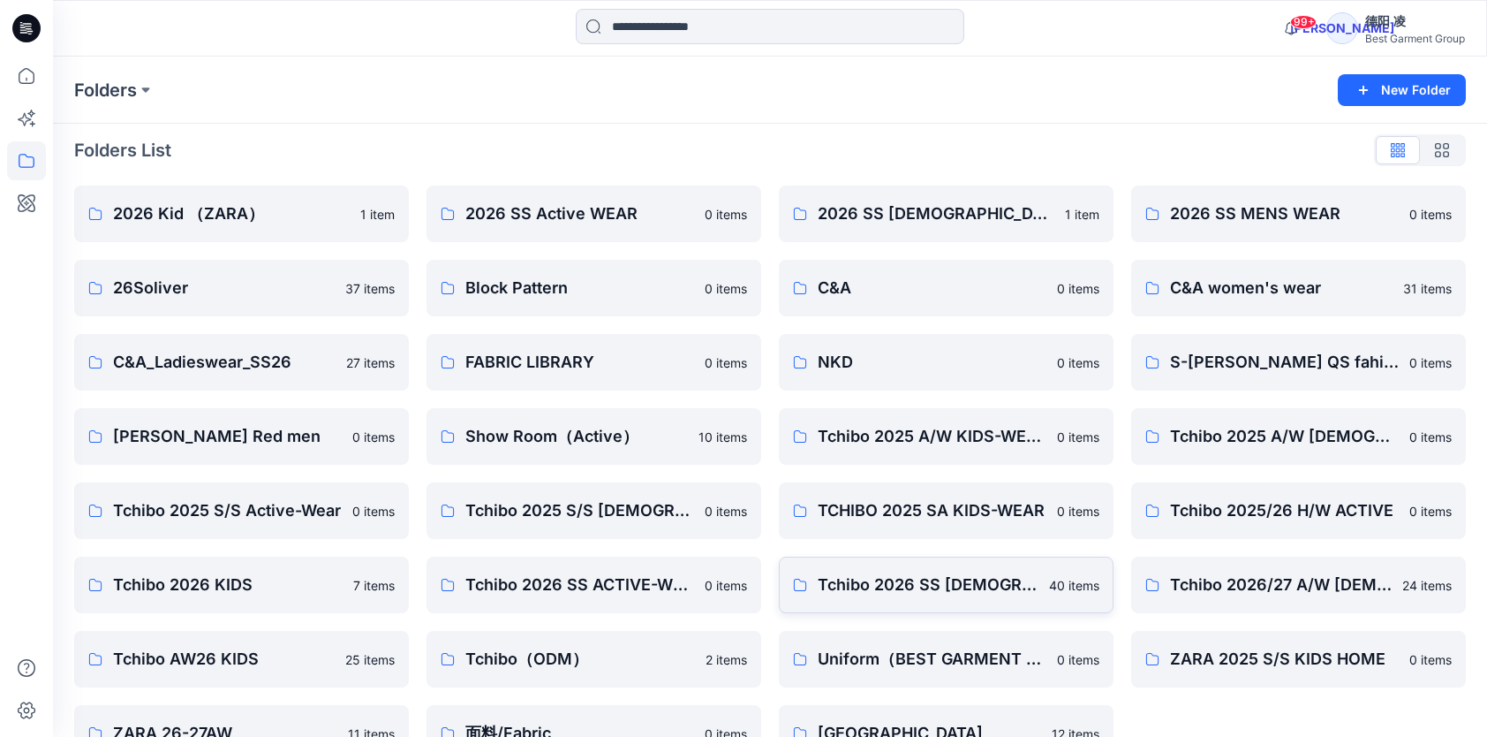
scroll to position [55, 0]
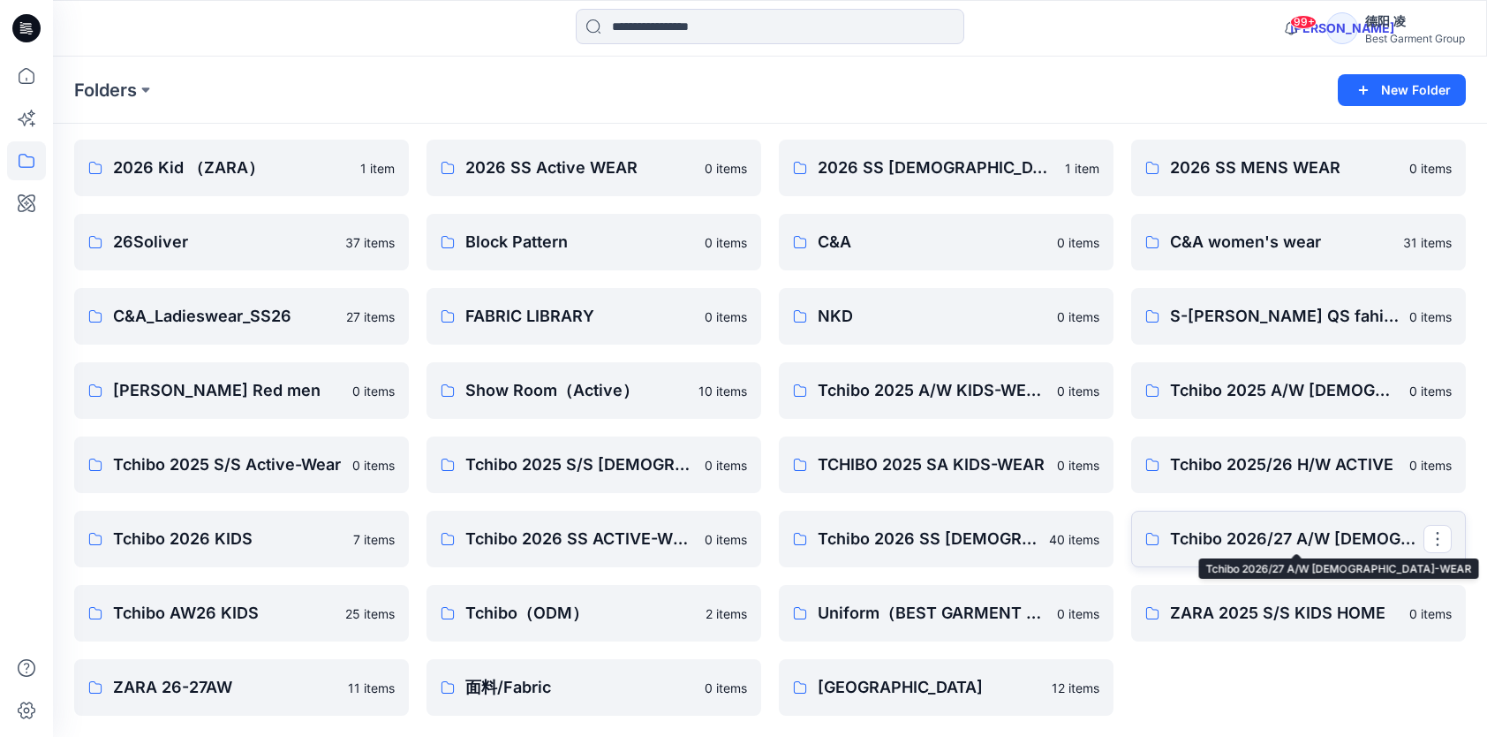
click at [1186, 537] on p "Tchibo 2026/27 A/W LADIES-WEAR" at bounding box center [1296, 538] width 253 height 25
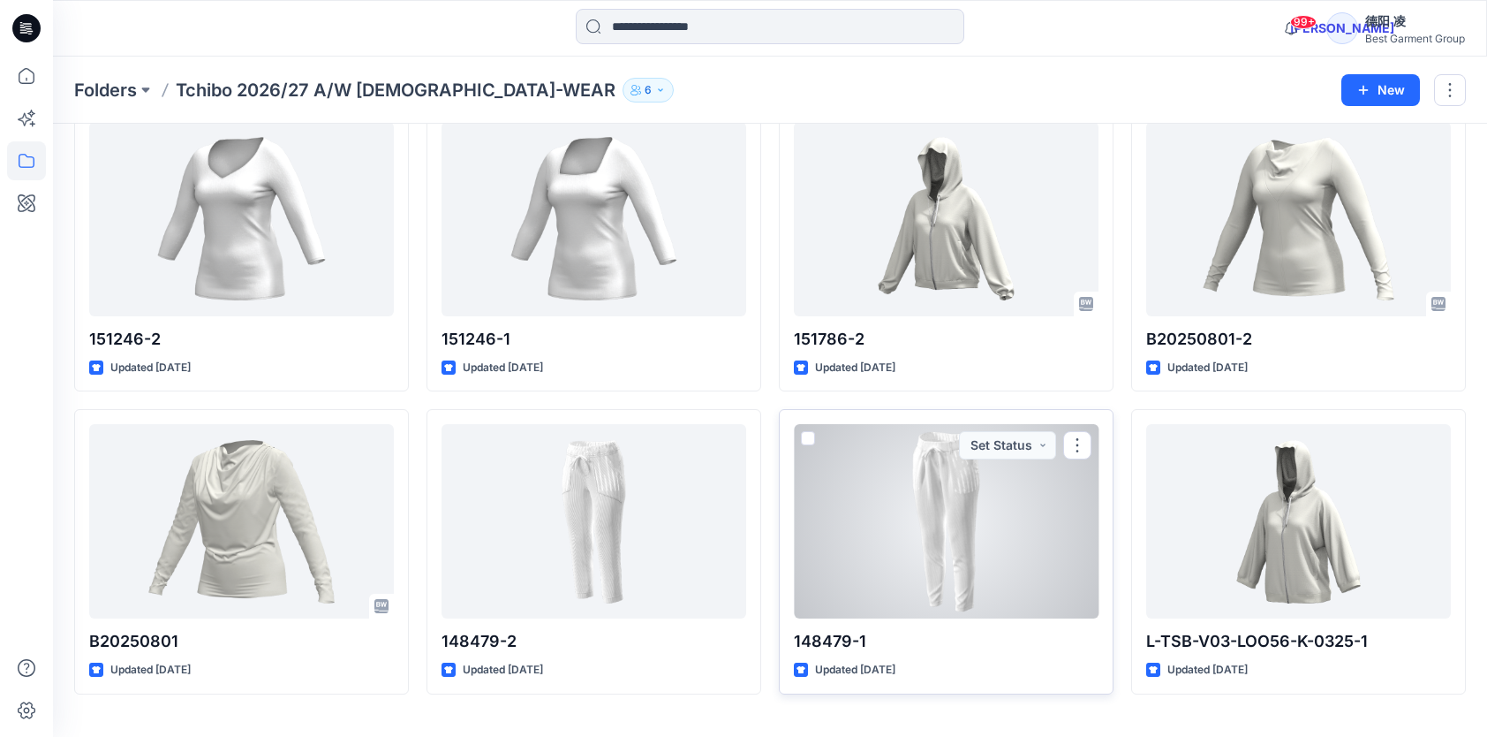
scroll to position [433, 0]
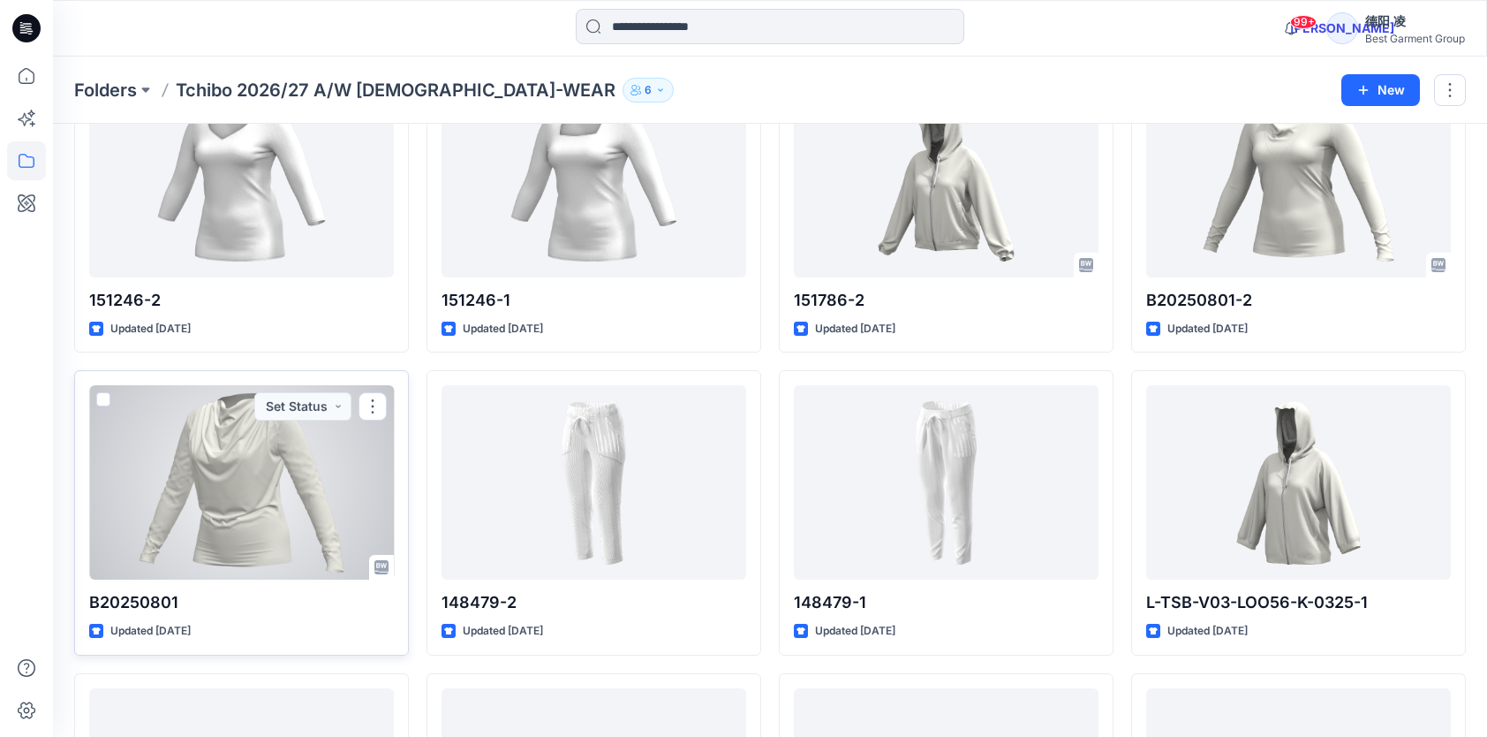
click at [348, 440] on div at bounding box center [241, 482] width 305 height 194
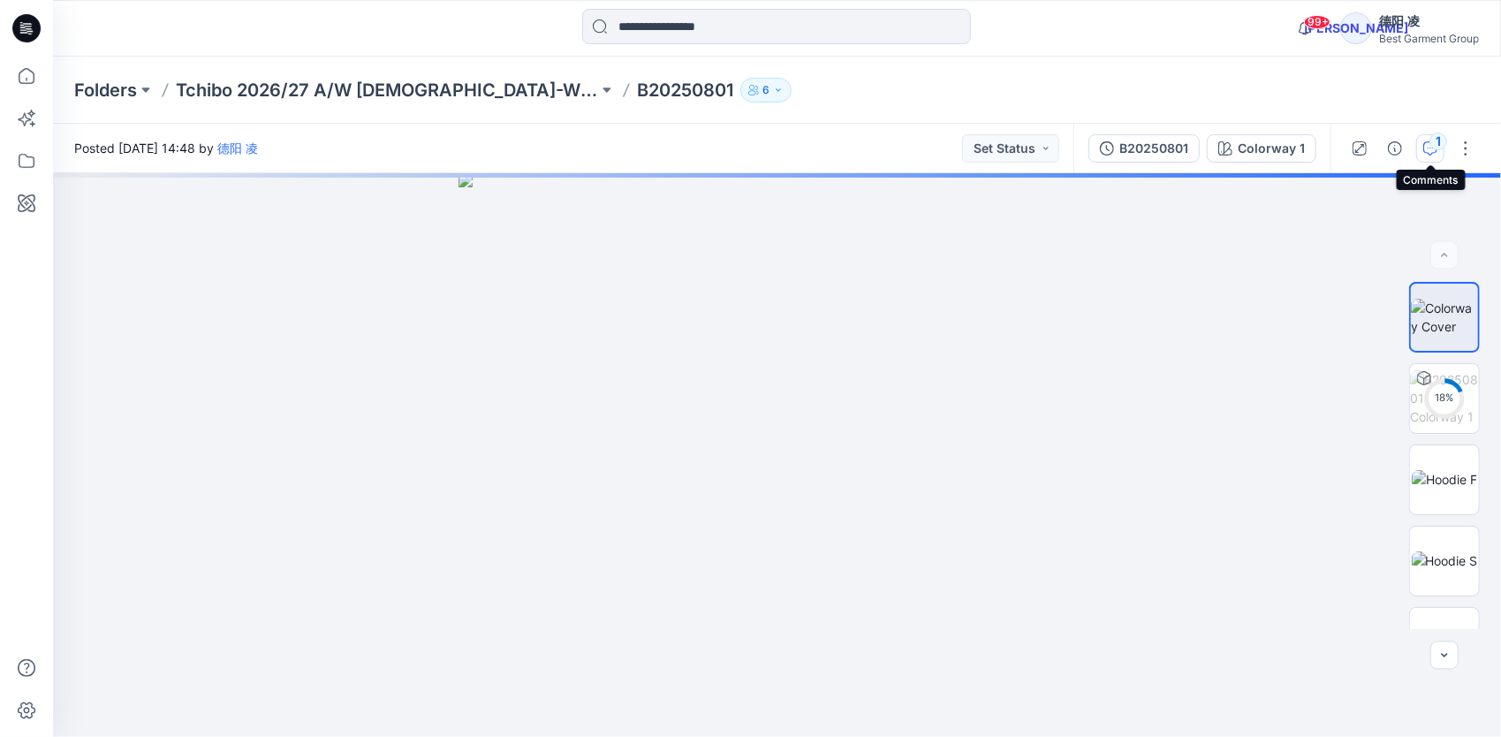
click at [1186, 147] on icon "button" at bounding box center [1430, 147] width 6 height 1
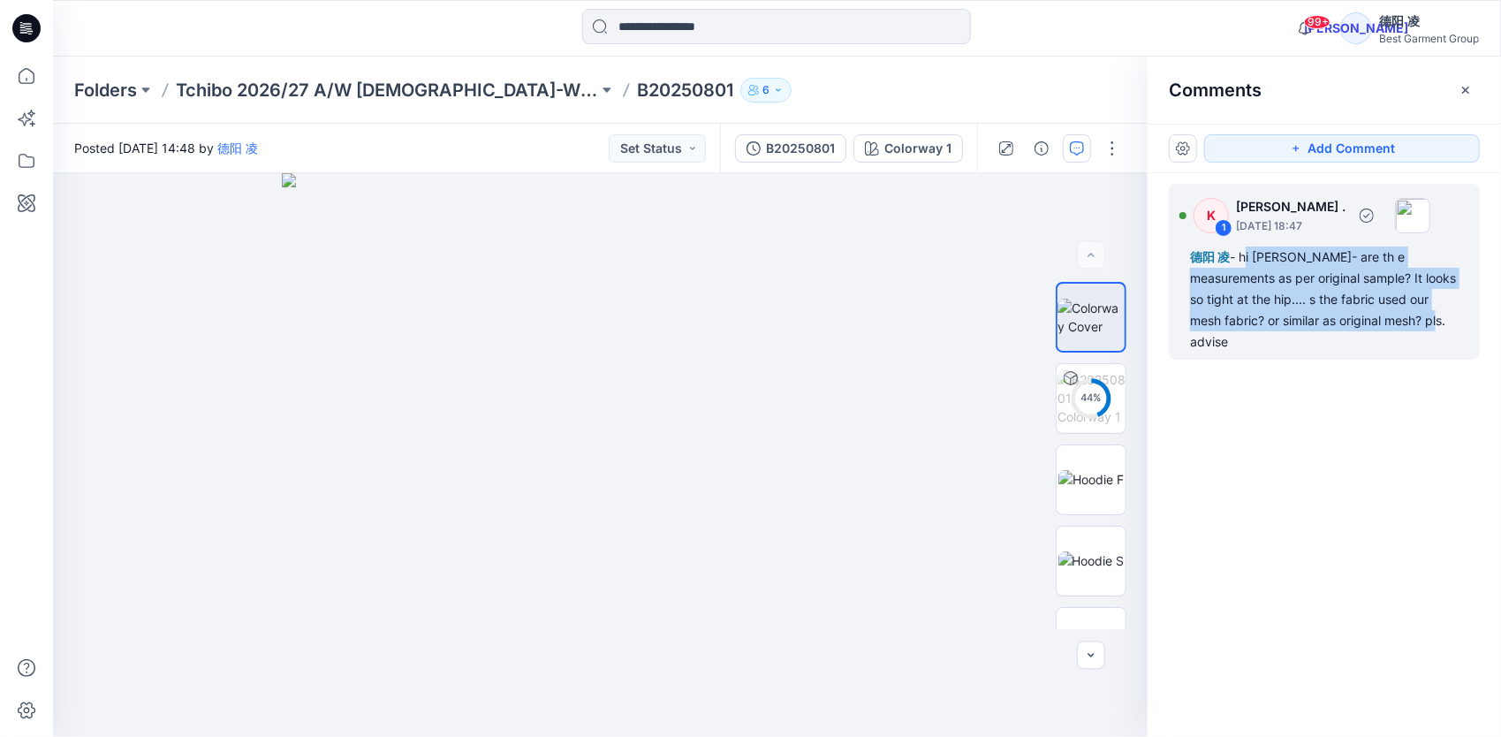
drag, startPoint x: 1244, startPoint y: 251, endPoint x: 1401, endPoint y: 325, distance: 173.8
click at [1186, 325] on div "德阳 凌 - hi Leo- are th e measurements as per original sample? It looks so tight …" at bounding box center [1324, 299] width 268 height 106
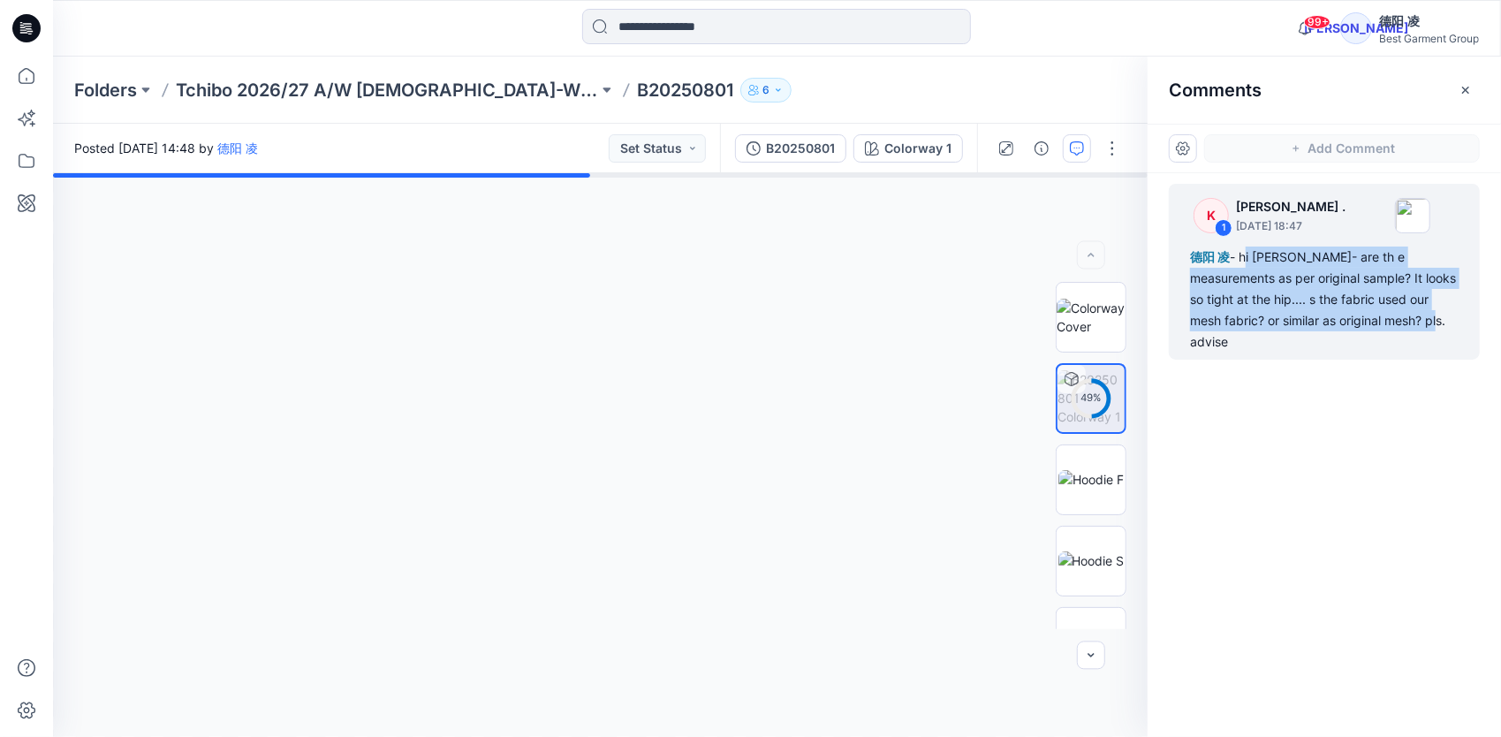
copy div "hi Leo- are th e measurements as per original sample? It looks so tight at the …"
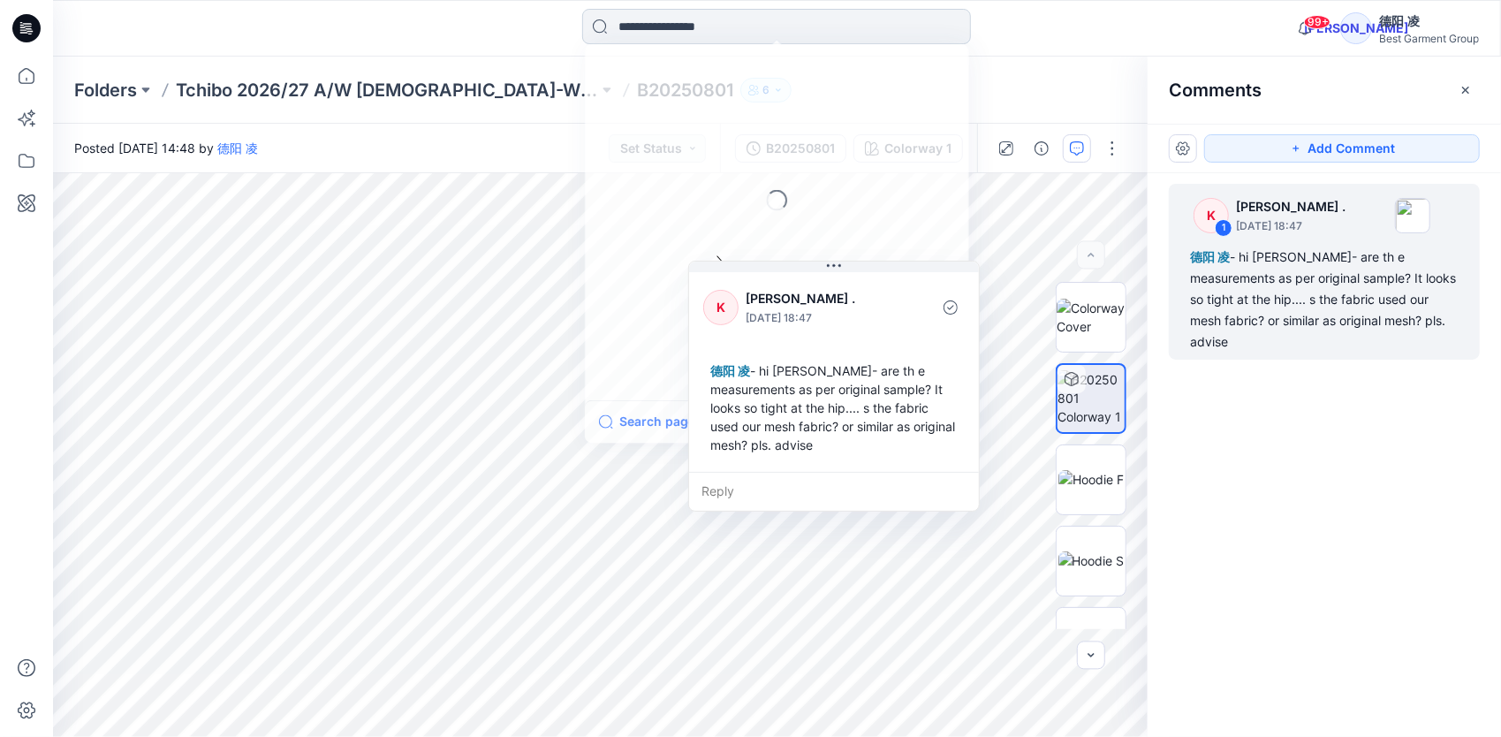
click at [670, 25] on input at bounding box center [776, 26] width 389 height 35
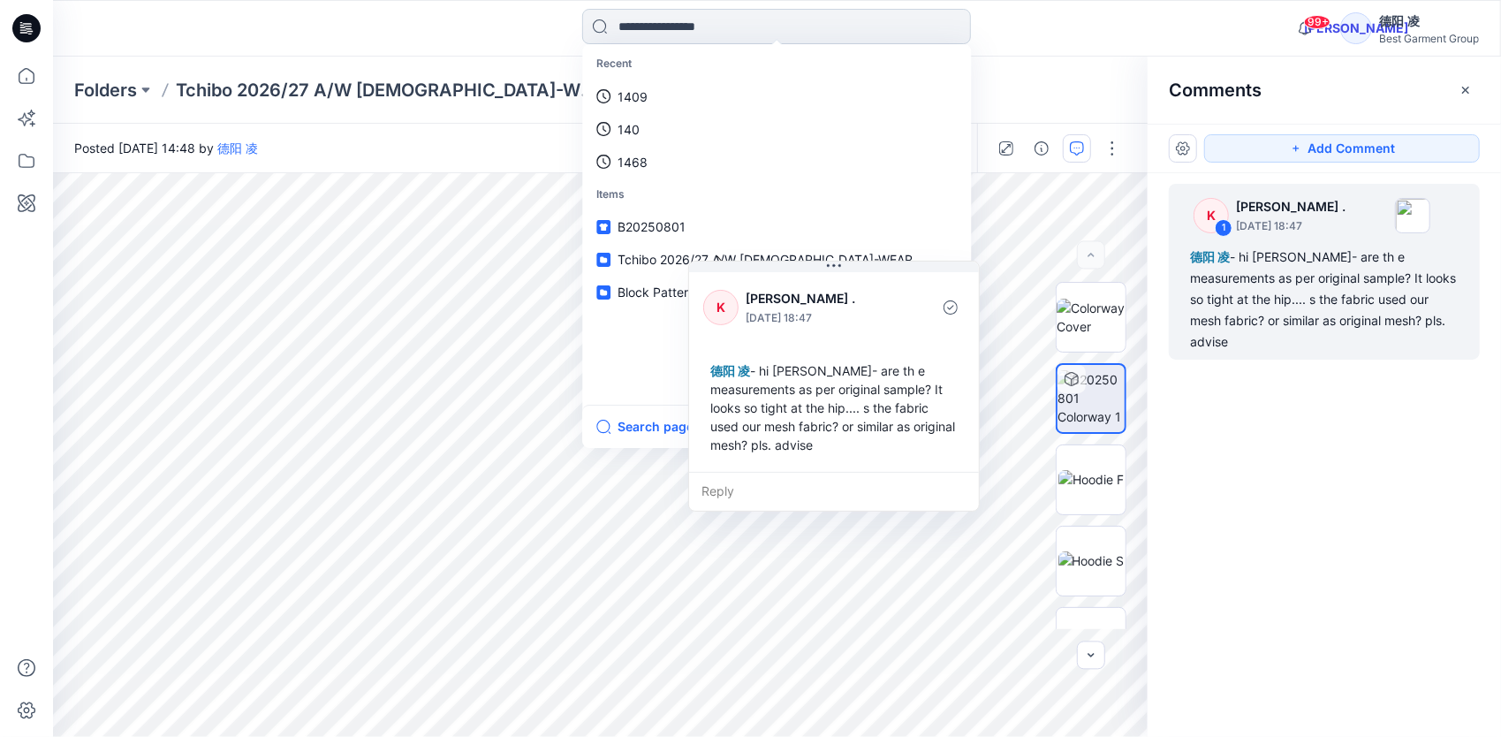
paste input "*********"
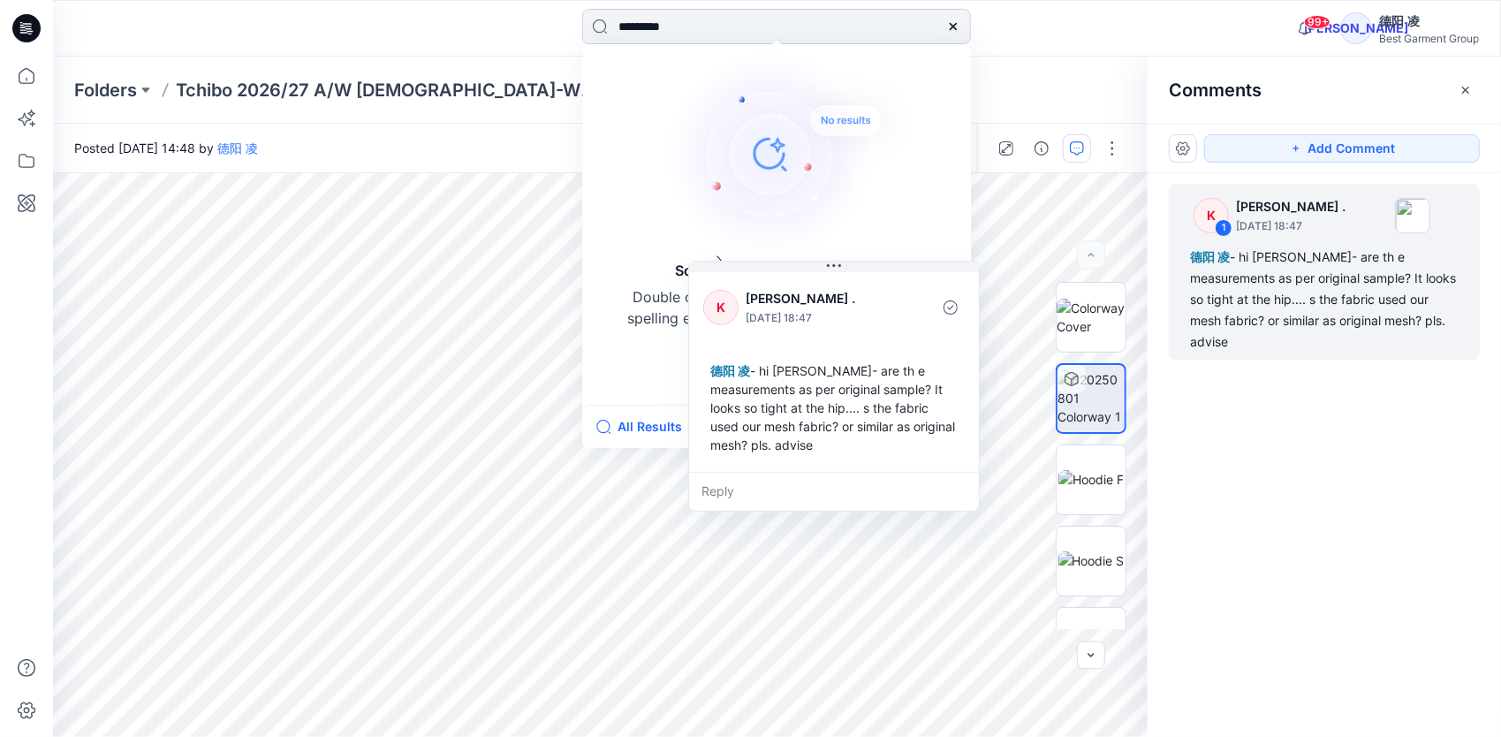
drag, startPoint x: 629, startPoint y: 25, endPoint x: 584, endPoint y: 37, distance: 46.7
click at [585, 37] on input "*********" at bounding box center [776, 26] width 389 height 35
drag, startPoint x: 641, startPoint y: 28, endPoint x: 579, endPoint y: 42, distance: 63.2
click at [579, 42] on div "******* Sorry, no matches were found Double check your search for any typos or …" at bounding box center [776, 28] width 723 height 39
type input "****"
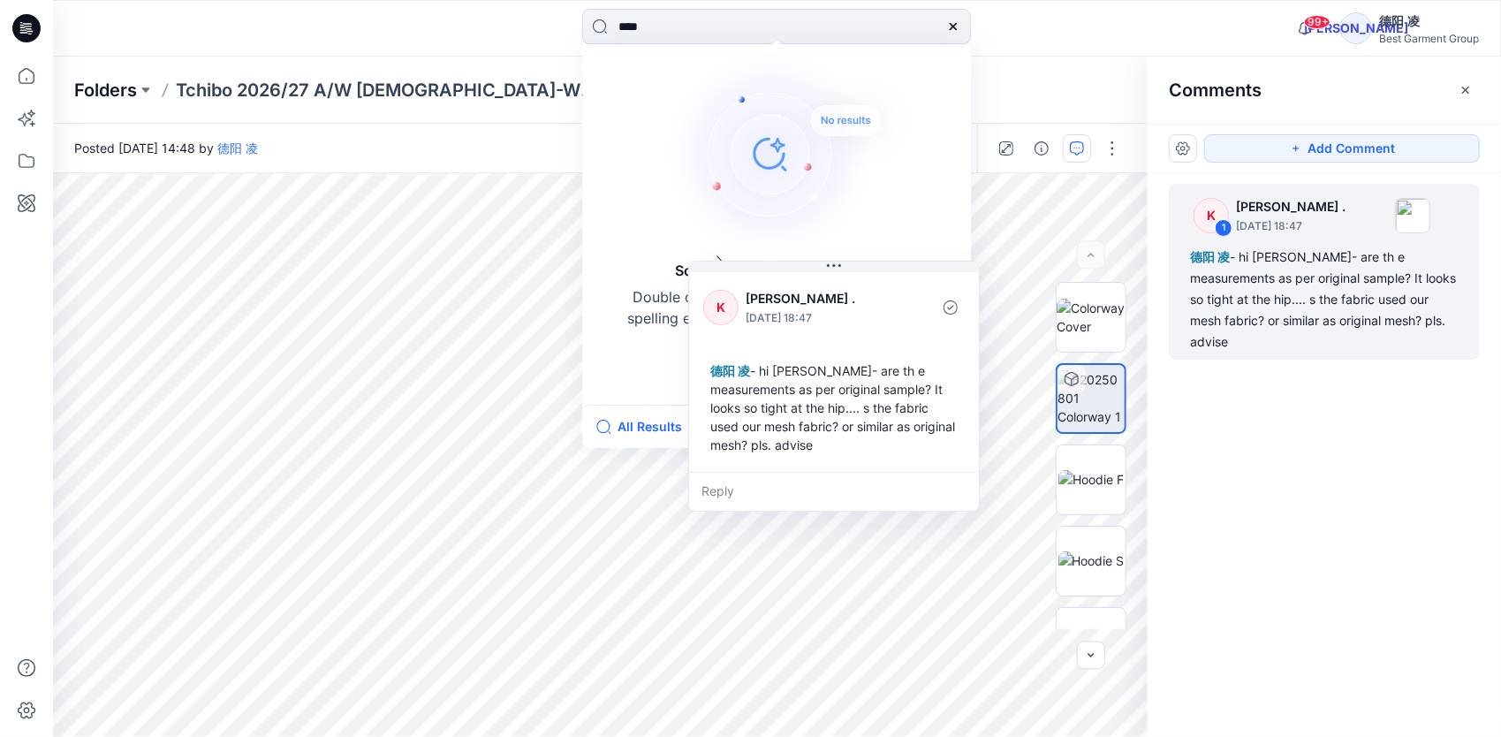
click at [132, 96] on p "Folders" at bounding box center [105, 90] width 63 height 25
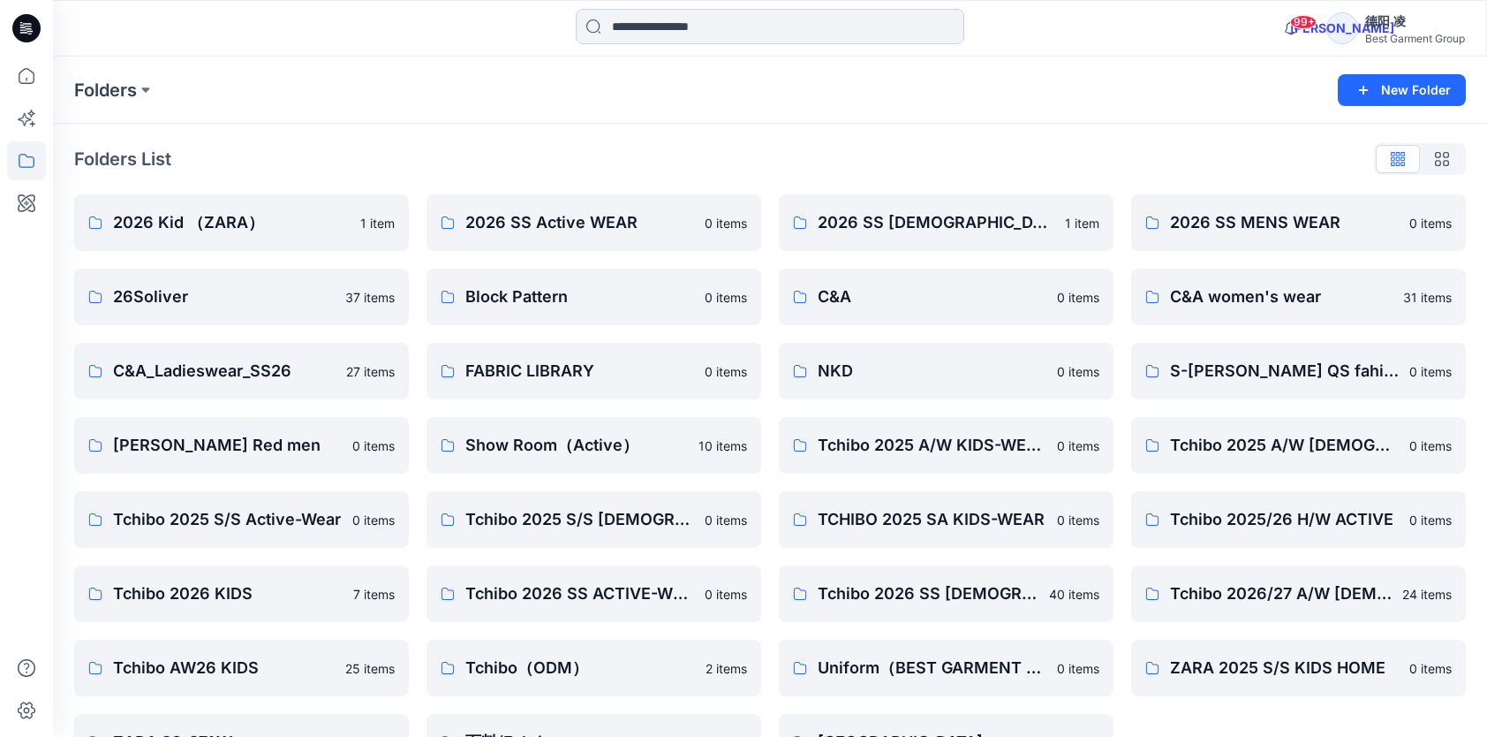
click at [749, 30] on input at bounding box center [770, 26] width 389 height 35
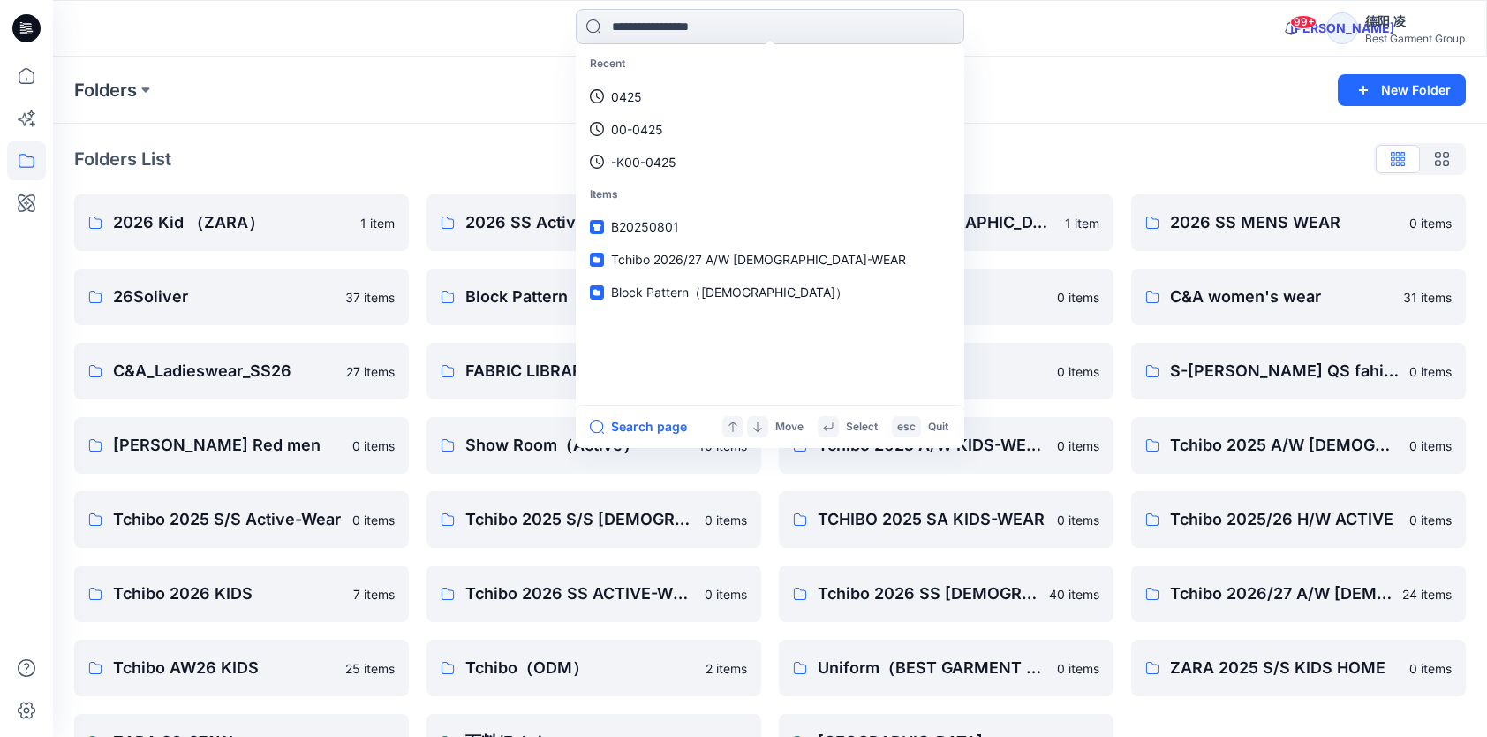
paste input "*********"
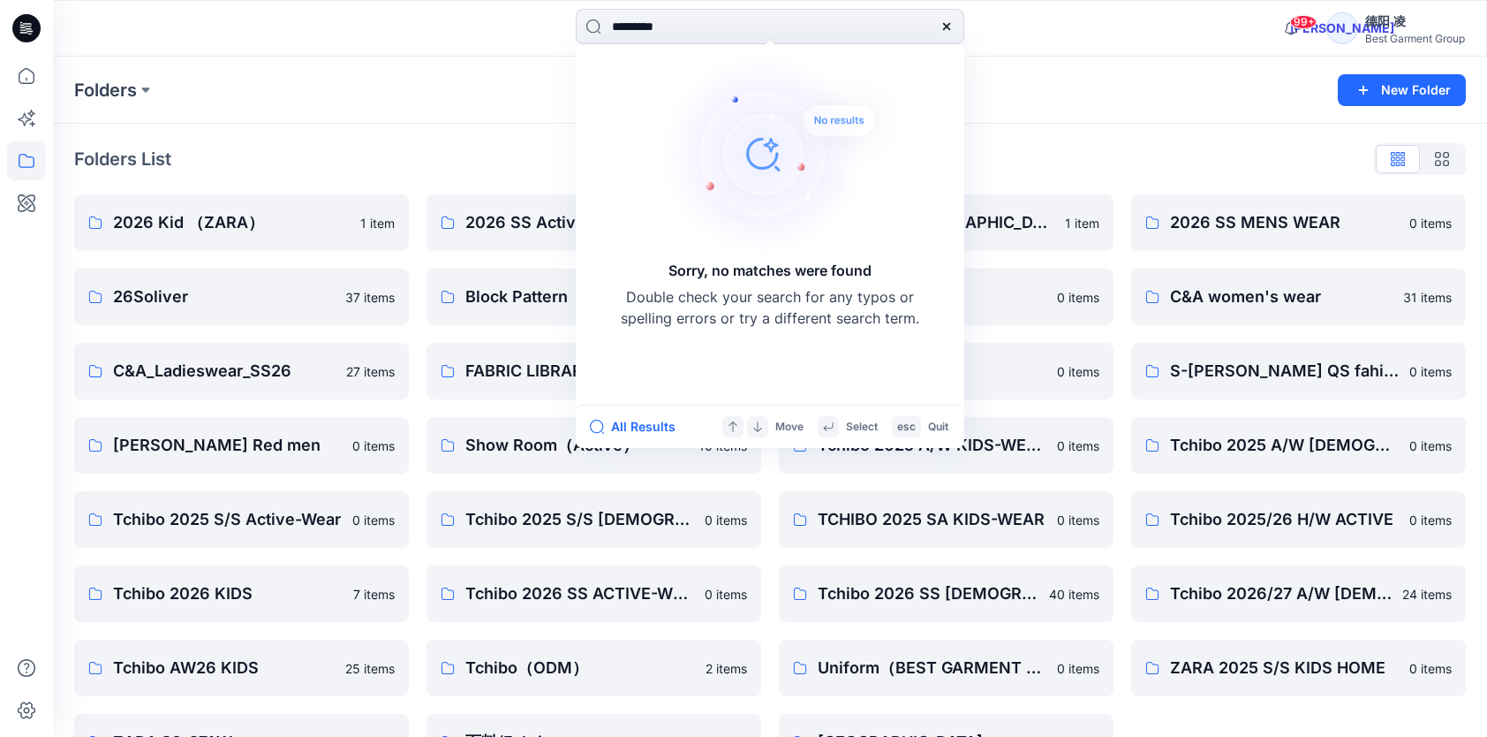
drag, startPoint x: 742, startPoint y: 32, endPoint x: 437, endPoint y: 34, distance: 304.7
click at [439, 37] on div "********* Sorry, no matches were found Double check your search for any typos o…" at bounding box center [770, 28] width 717 height 39
click at [869, 163] on img at bounding box center [784, 154] width 247 height 212
drag, startPoint x: 663, startPoint y: 30, endPoint x: 546, endPoint y: 35, distance: 117.6
click at [546, 35] on div "**** Sorry, no matches were found Double check your search for any typos or spe…" at bounding box center [770, 28] width 717 height 39
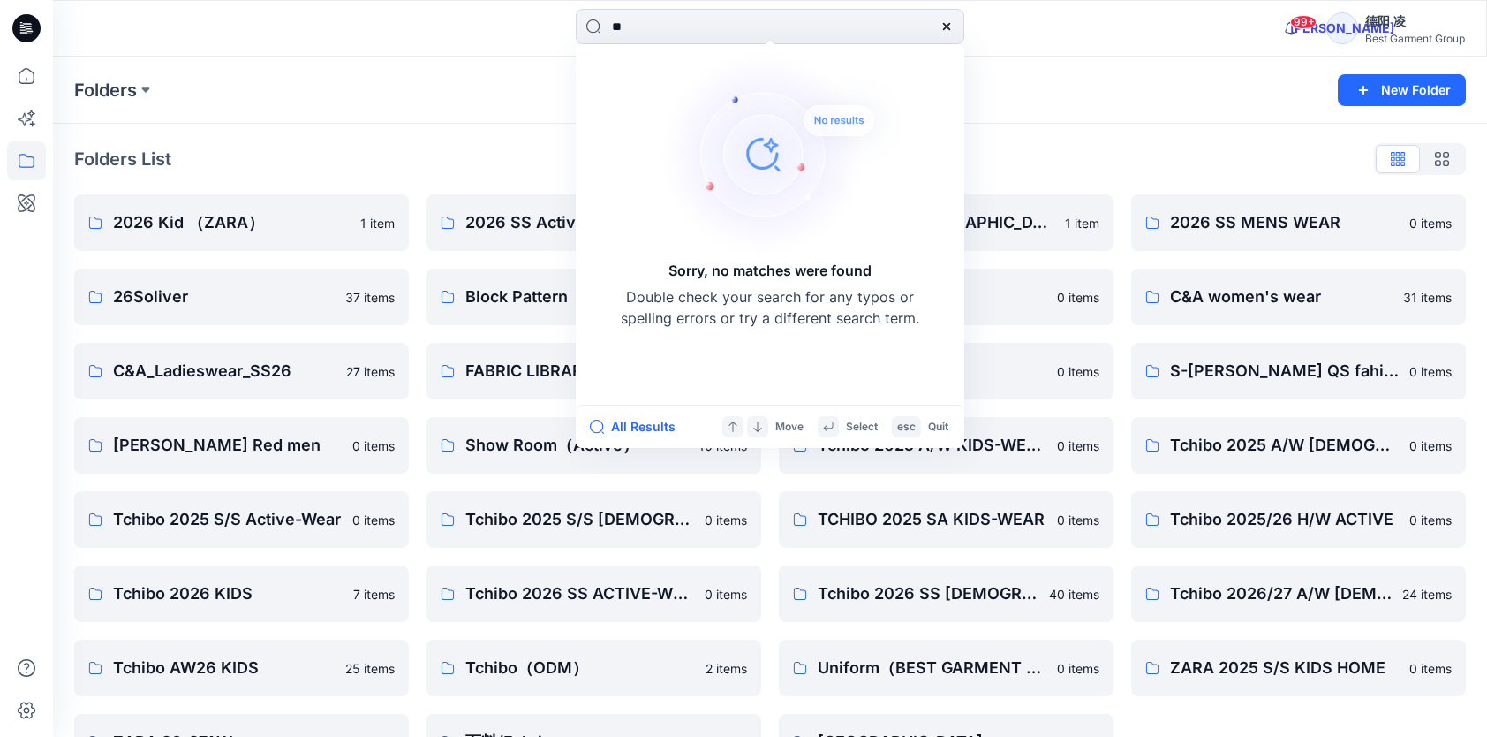
type input "***"
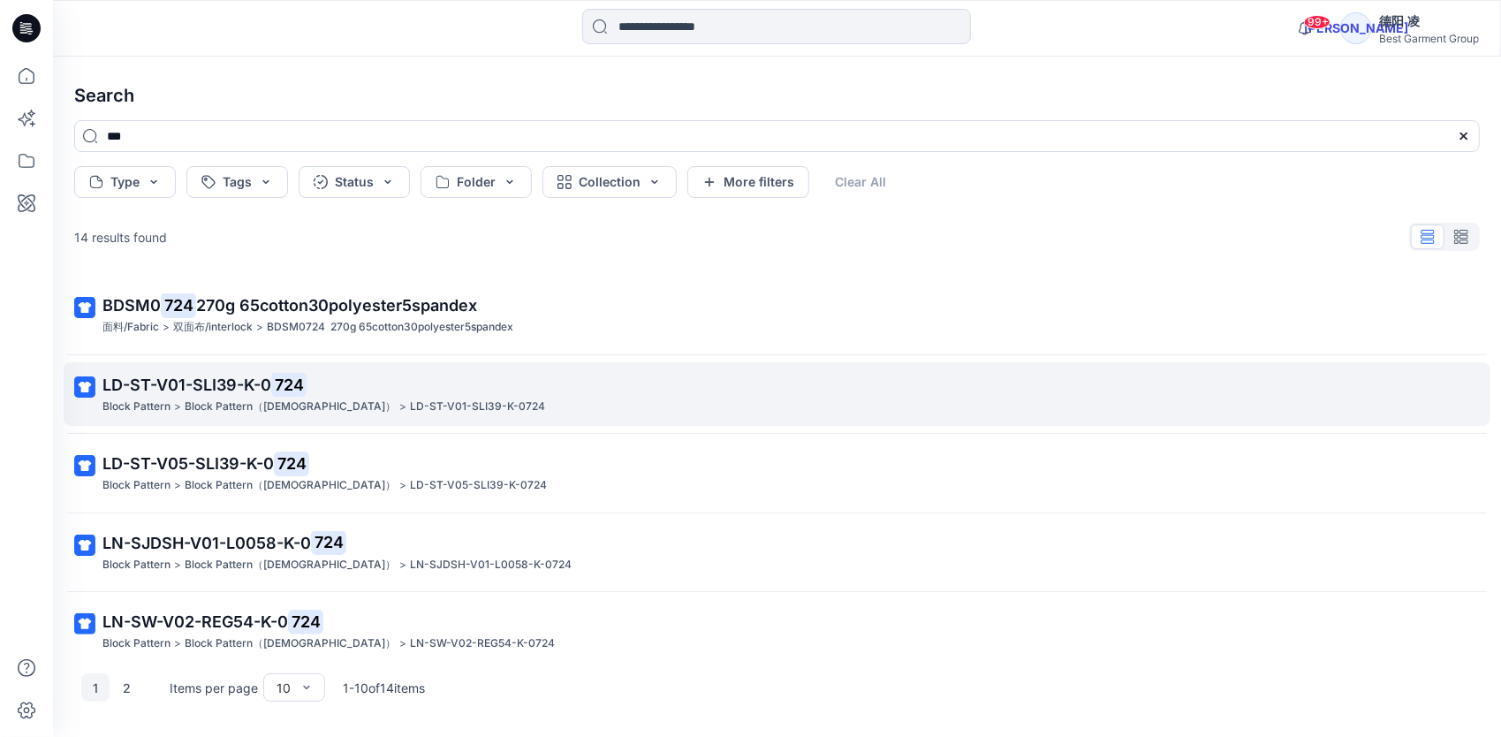
click at [398, 395] on p "LD-ST-V01-SLI39-K-0 724" at bounding box center [774, 385] width 1345 height 25
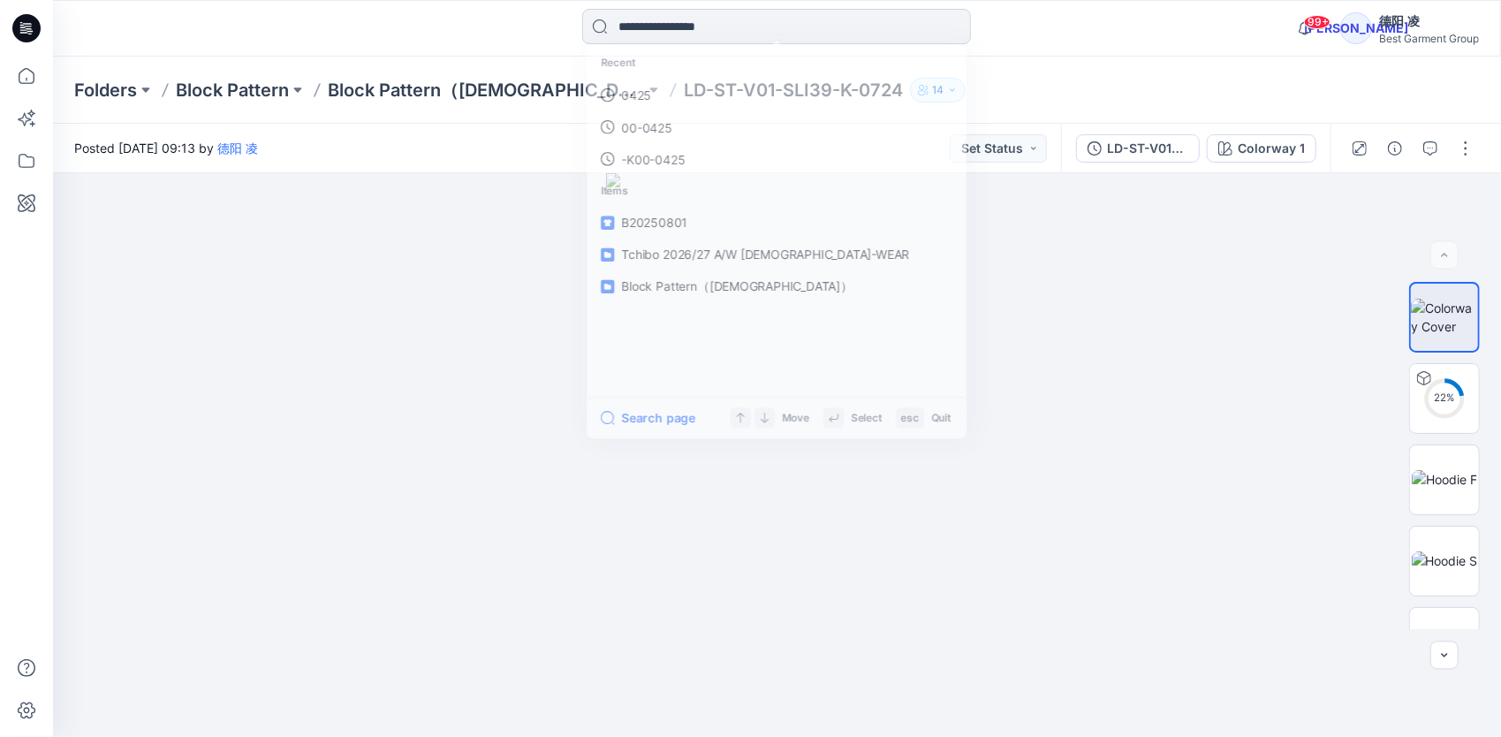
click at [685, 23] on input at bounding box center [776, 26] width 389 height 35
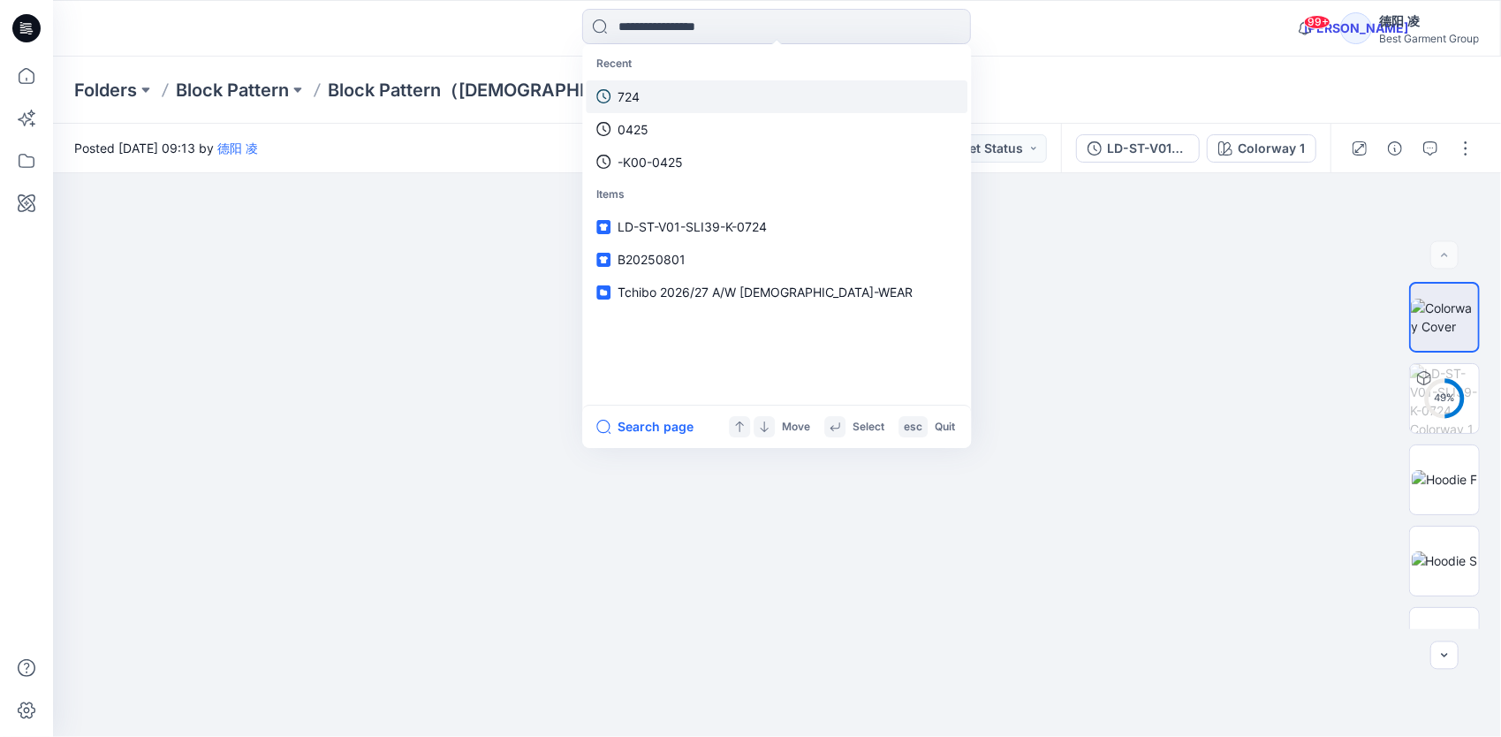
click at [643, 99] on link "724" at bounding box center [777, 96] width 382 height 33
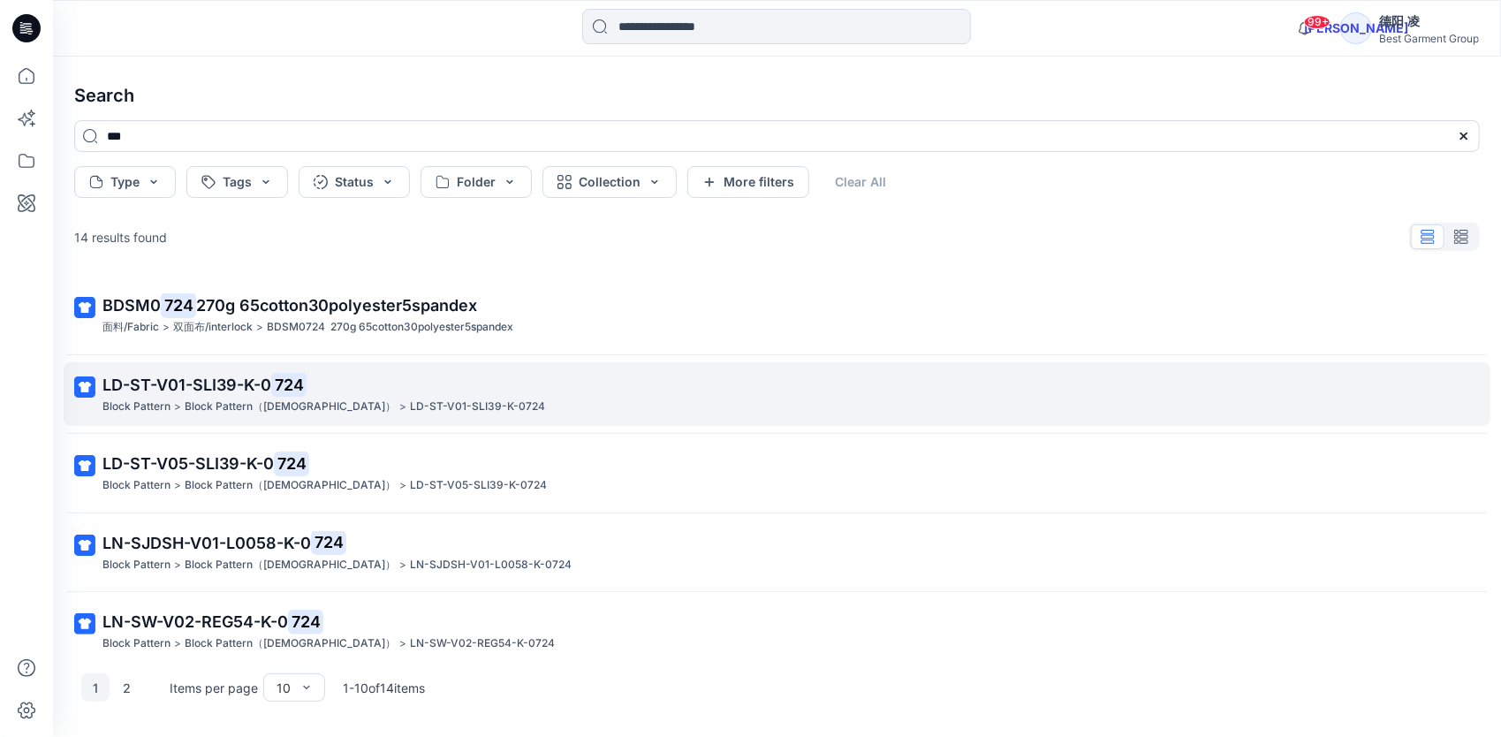
click at [343, 390] on p "LD-ST-V01-SLI39-K-0 724" at bounding box center [774, 385] width 1345 height 25
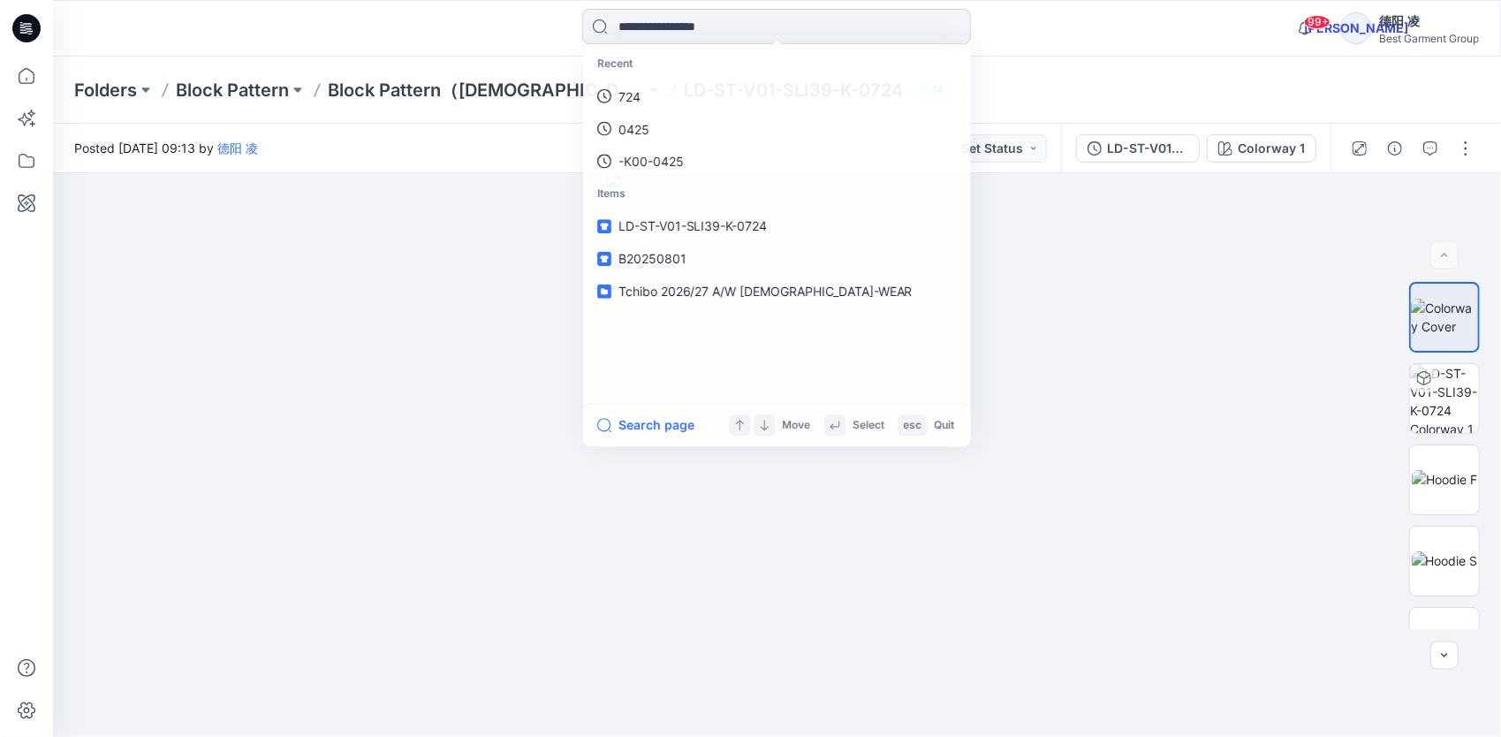
click at [733, 34] on input at bounding box center [776, 26] width 389 height 35
click at [661, 101] on link "724" at bounding box center [777, 96] width 382 height 33
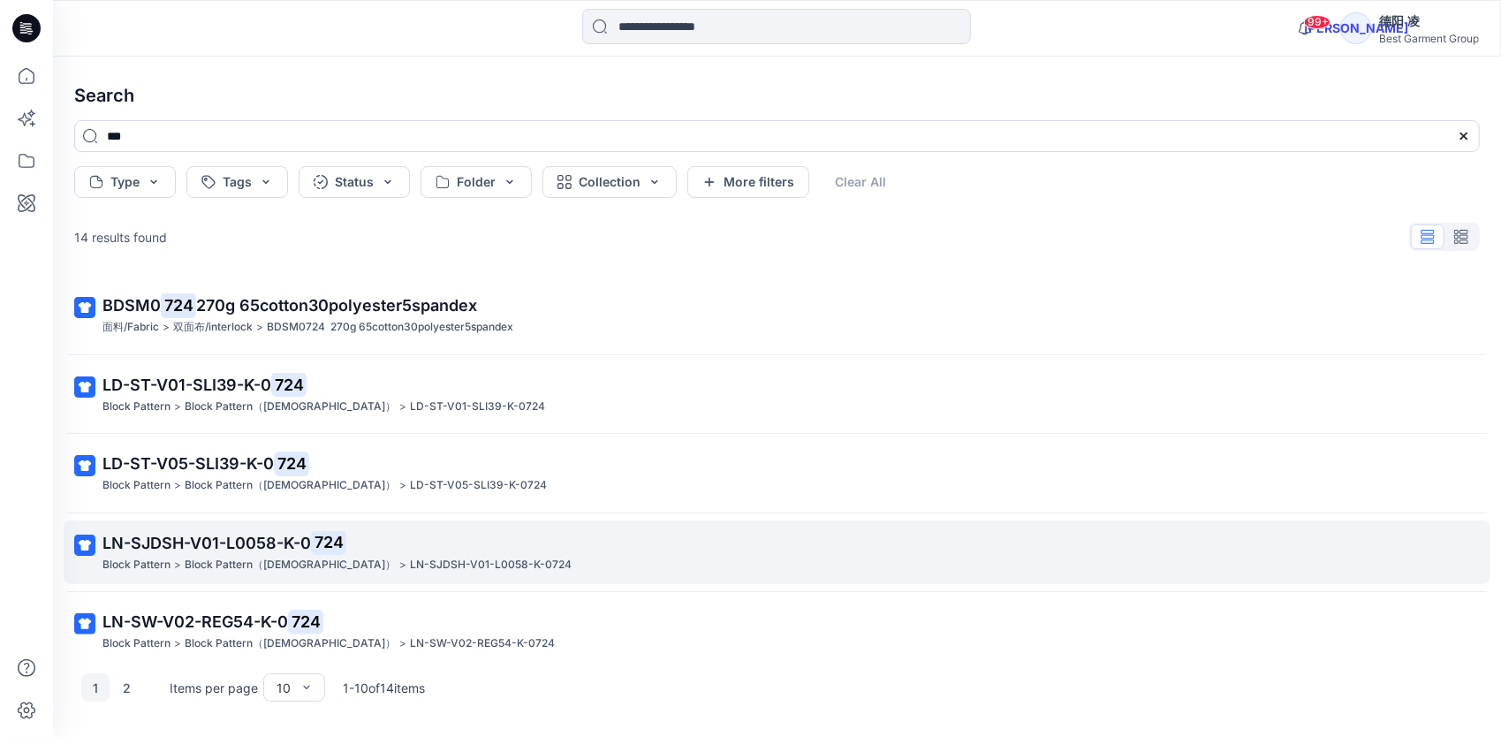
click at [405, 551] on p "LN-SJDSH-V01-L0058-K-0 724" at bounding box center [774, 543] width 1345 height 25
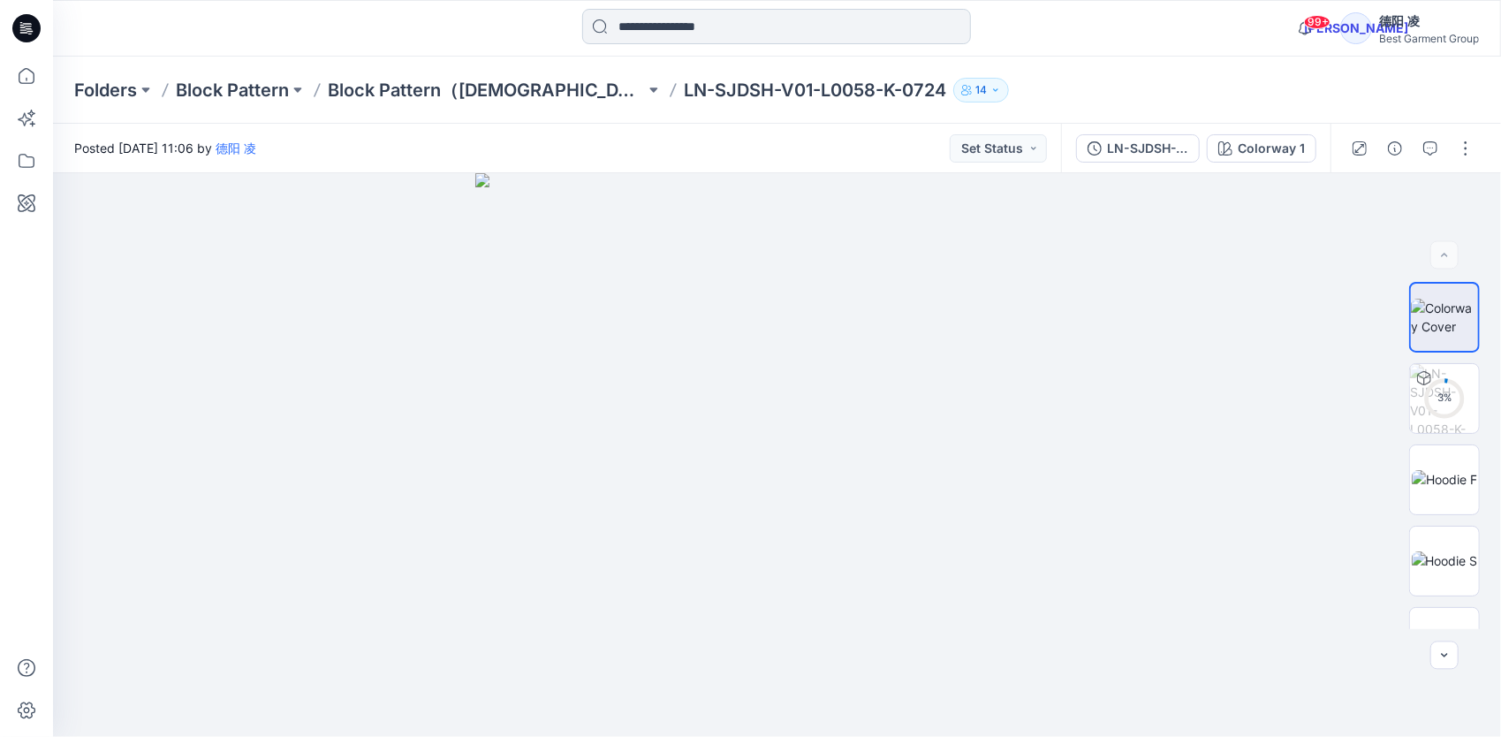
click at [749, 34] on input at bounding box center [776, 26] width 389 height 35
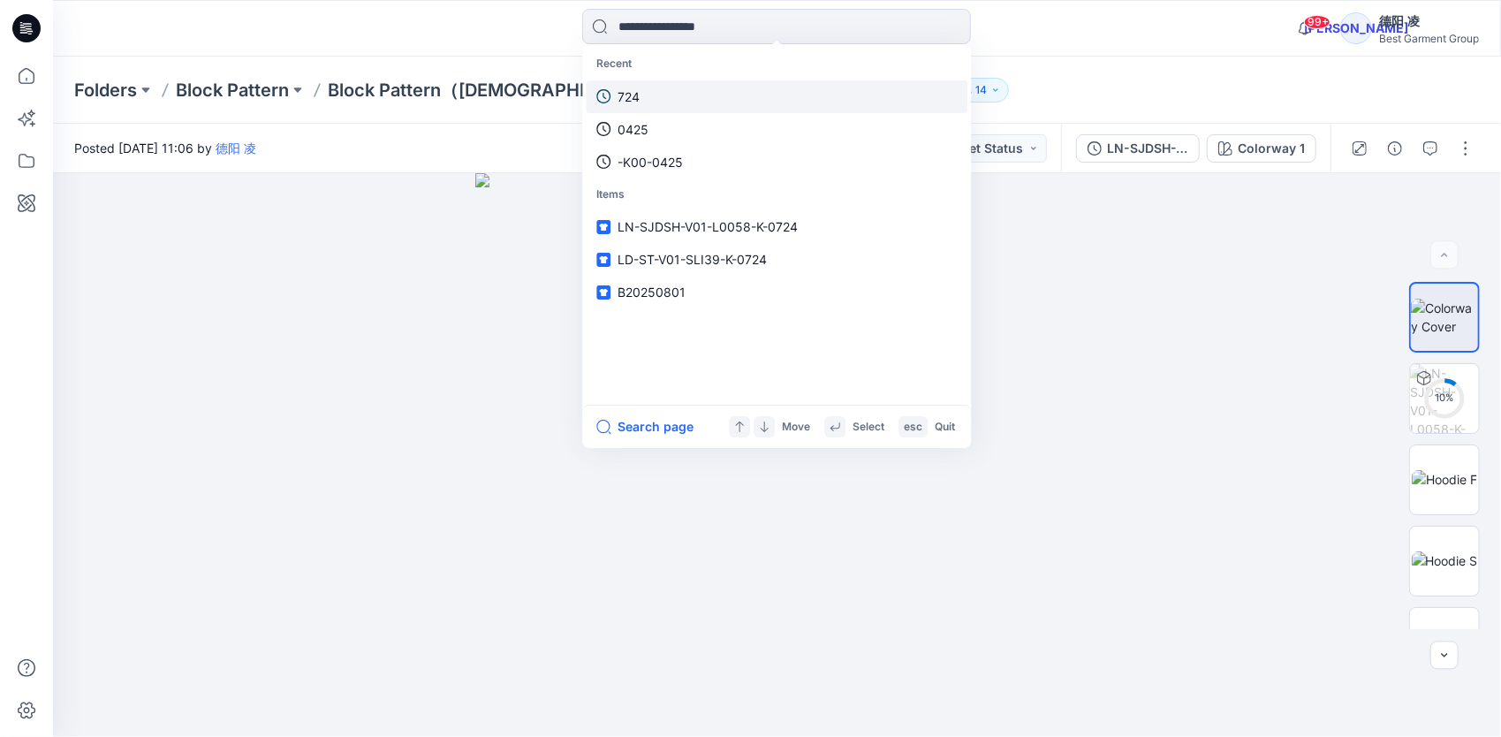
click at [684, 95] on link "724" at bounding box center [777, 96] width 382 height 33
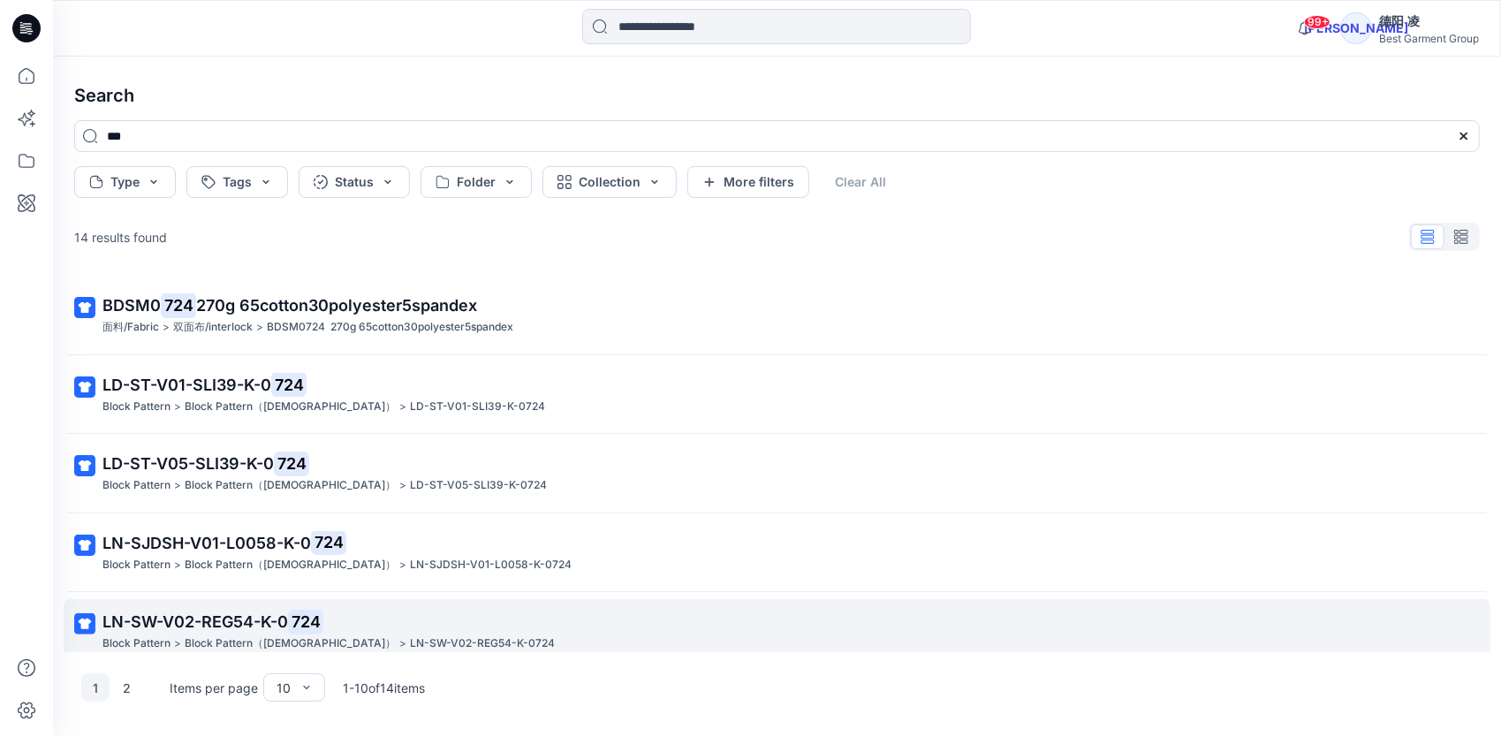
click at [253, 609] on p "Block Pattern（[DEMOGRAPHIC_DATA]）" at bounding box center [290, 643] width 211 height 19
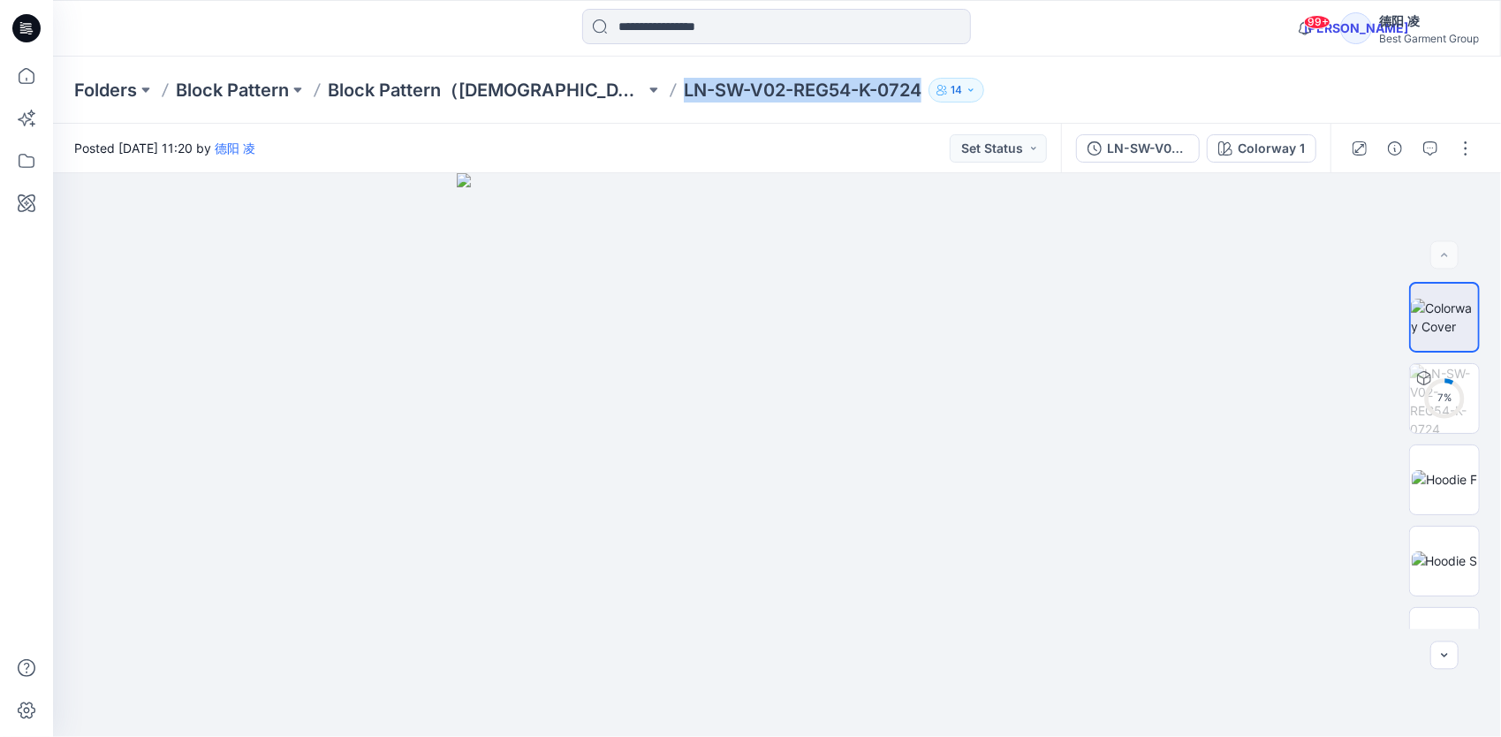
drag, startPoint x: 574, startPoint y: 89, endPoint x: 805, endPoint y: 95, distance: 231.5
click at [805, 95] on p "LN-SW-V02-REG54-K-0724" at bounding box center [803, 90] width 238 height 25
copy p "LN-SW-V02-REG54-K-072"
click at [1123, 396] on div at bounding box center [777, 454] width 1448 height 563
click at [922, 72] on div "Folders Block Pattern Block Pattern（Ladies） LN-SW-V02-REG54-K-0724 14" at bounding box center [777, 90] width 1448 height 67
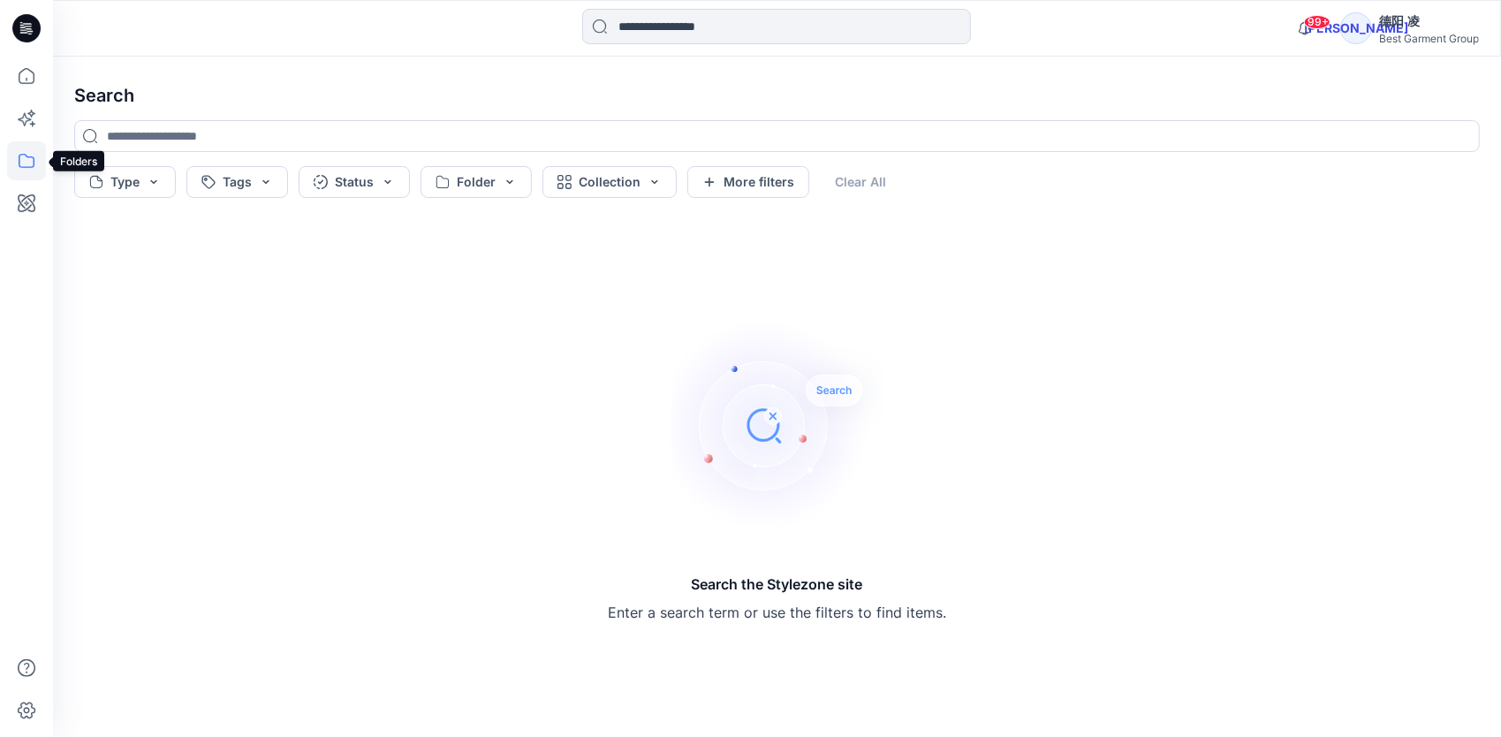
click at [29, 163] on icon at bounding box center [26, 160] width 39 height 39
click at [157, 140] on div at bounding box center [167, 137] width 201 height 35
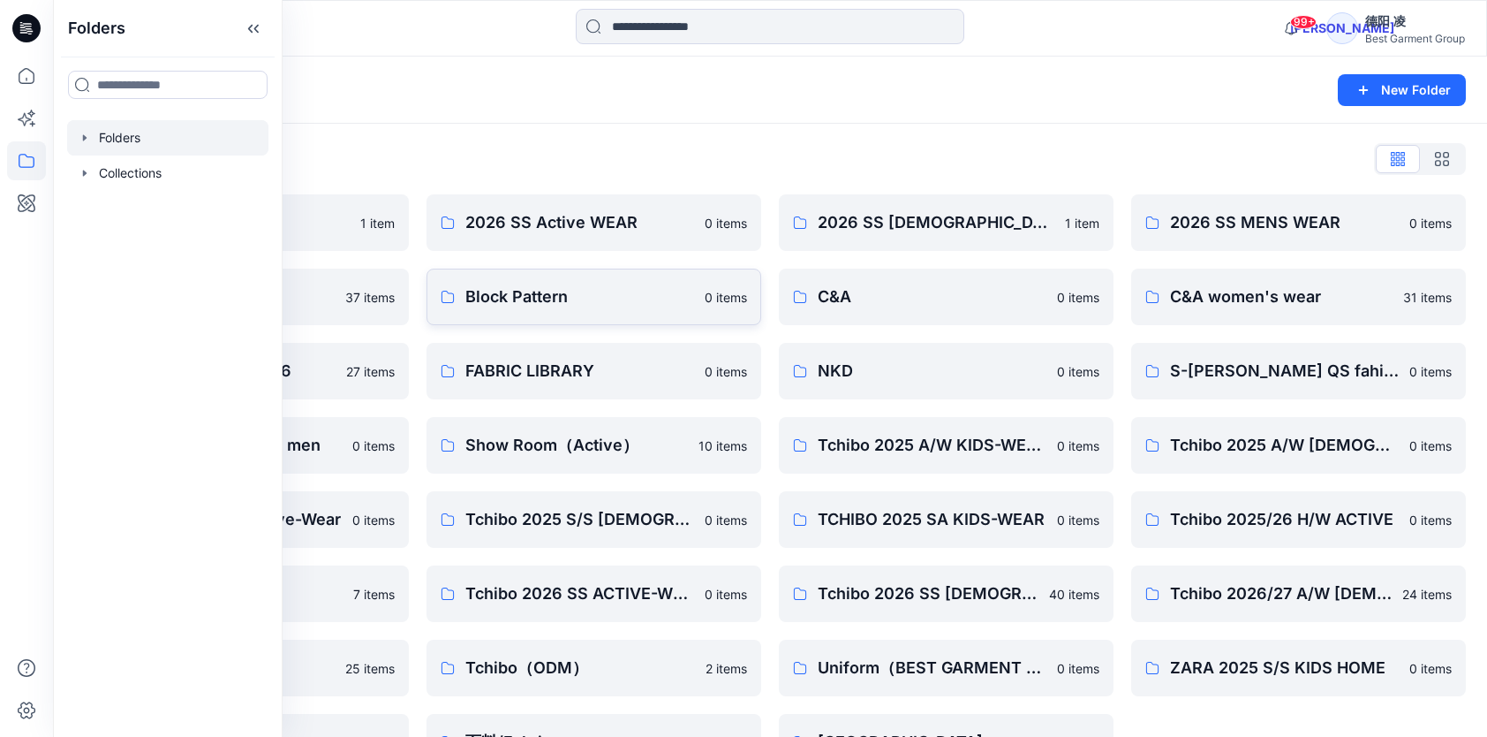
click at [543, 314] on link "Block Pattern 0 items" at bounding box center [594, 296] width 335 height 57
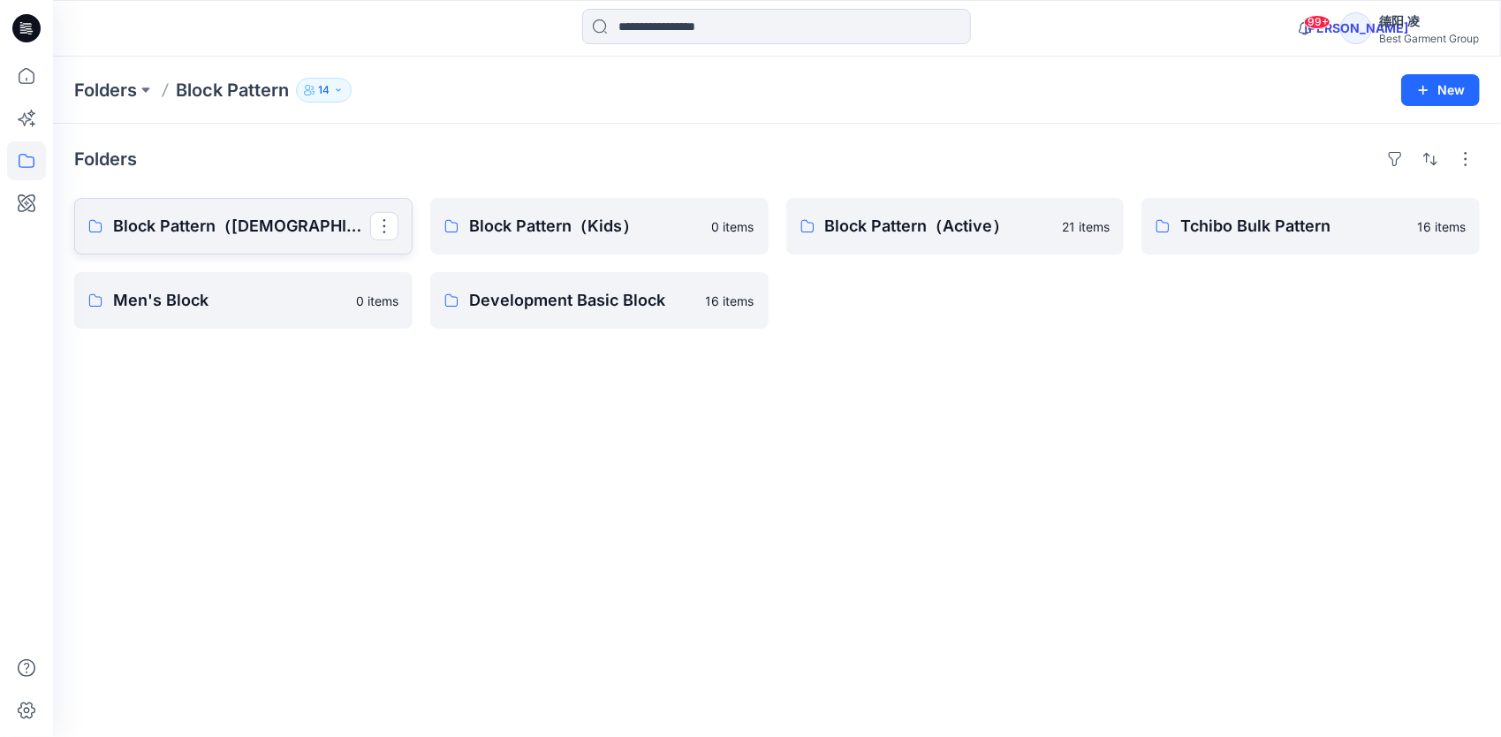
click at [312, 244] on link "Block Pattern（[DEMOGRAPHIC_DATA]）" at bounding box center [243, 226] width 338 height 57
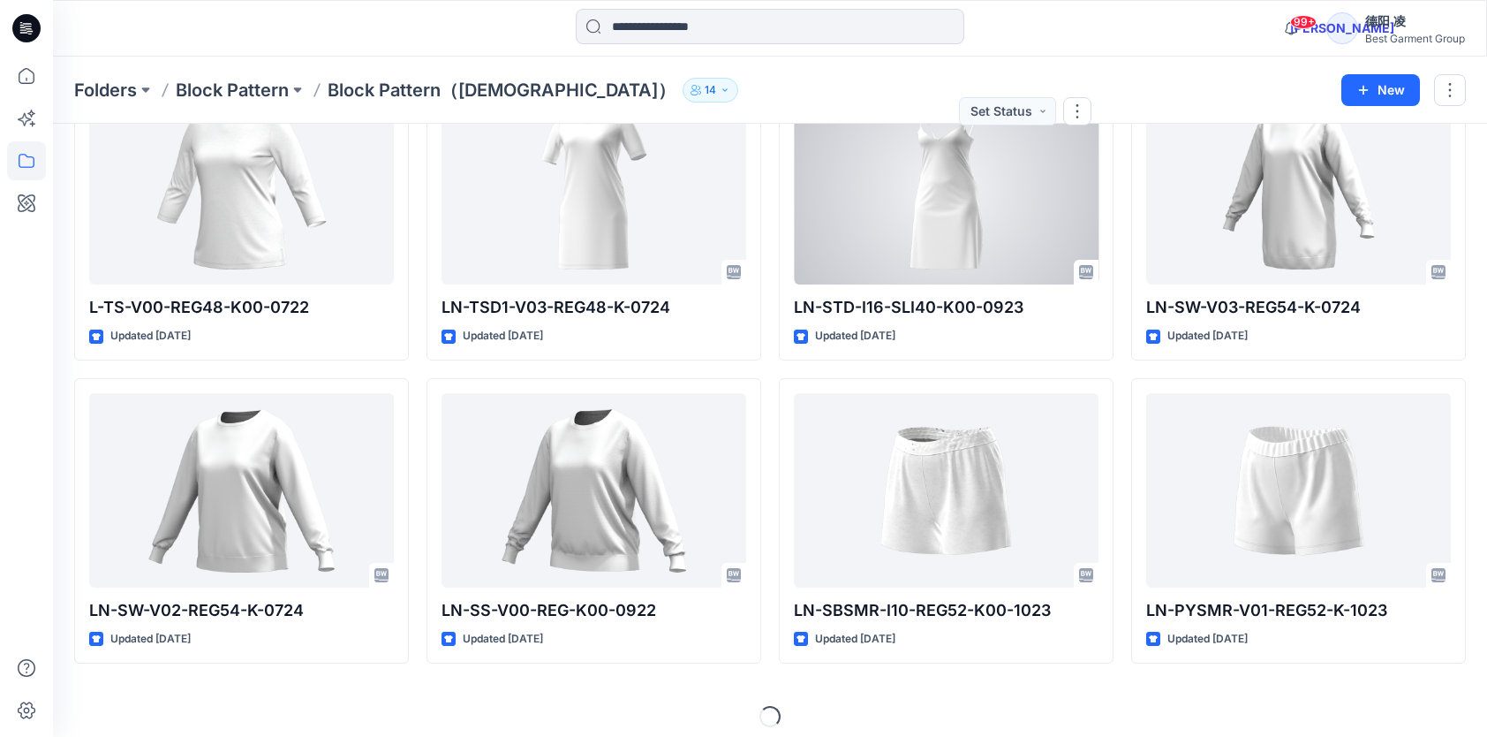
scroll to position [3151, 0]
